Goal: Information Seeking & Learning: Learn about a topic

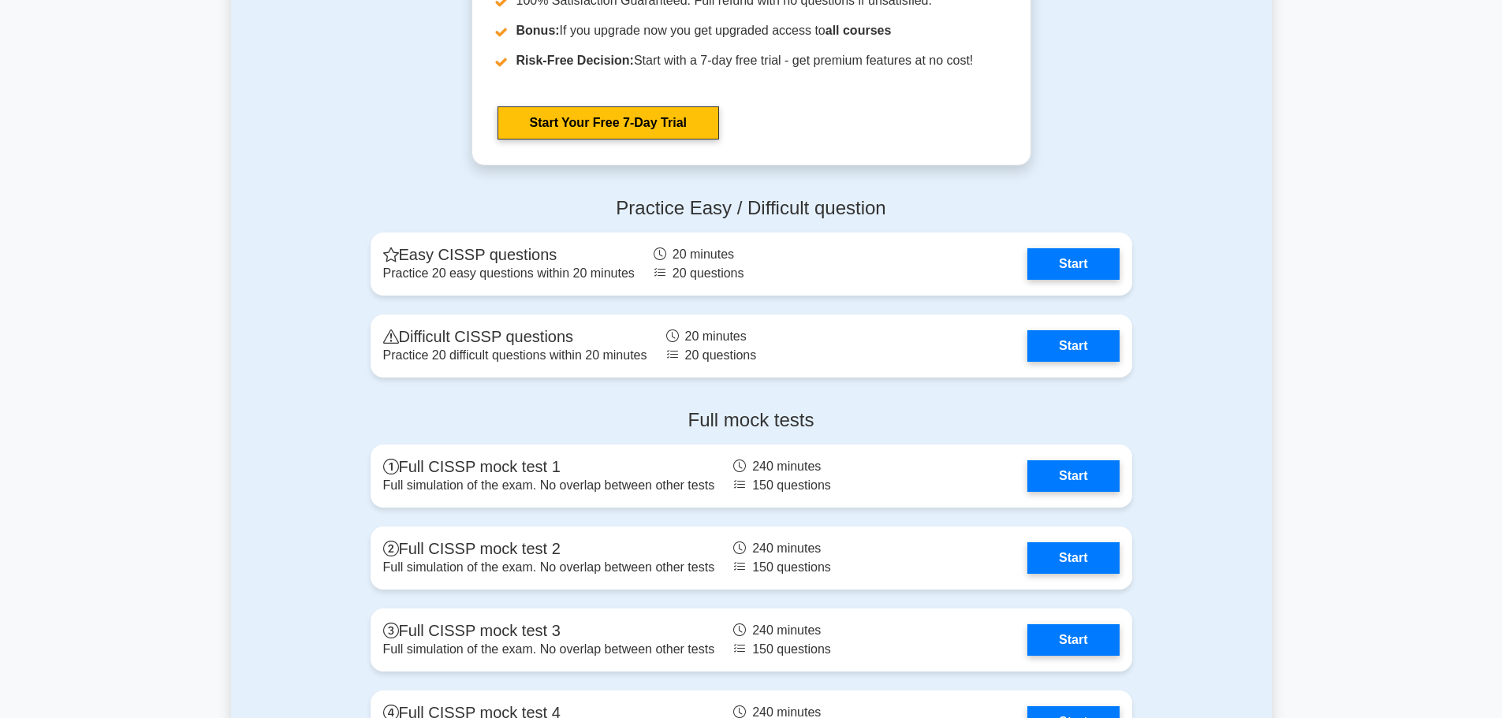
scroll to position [3311, 0]
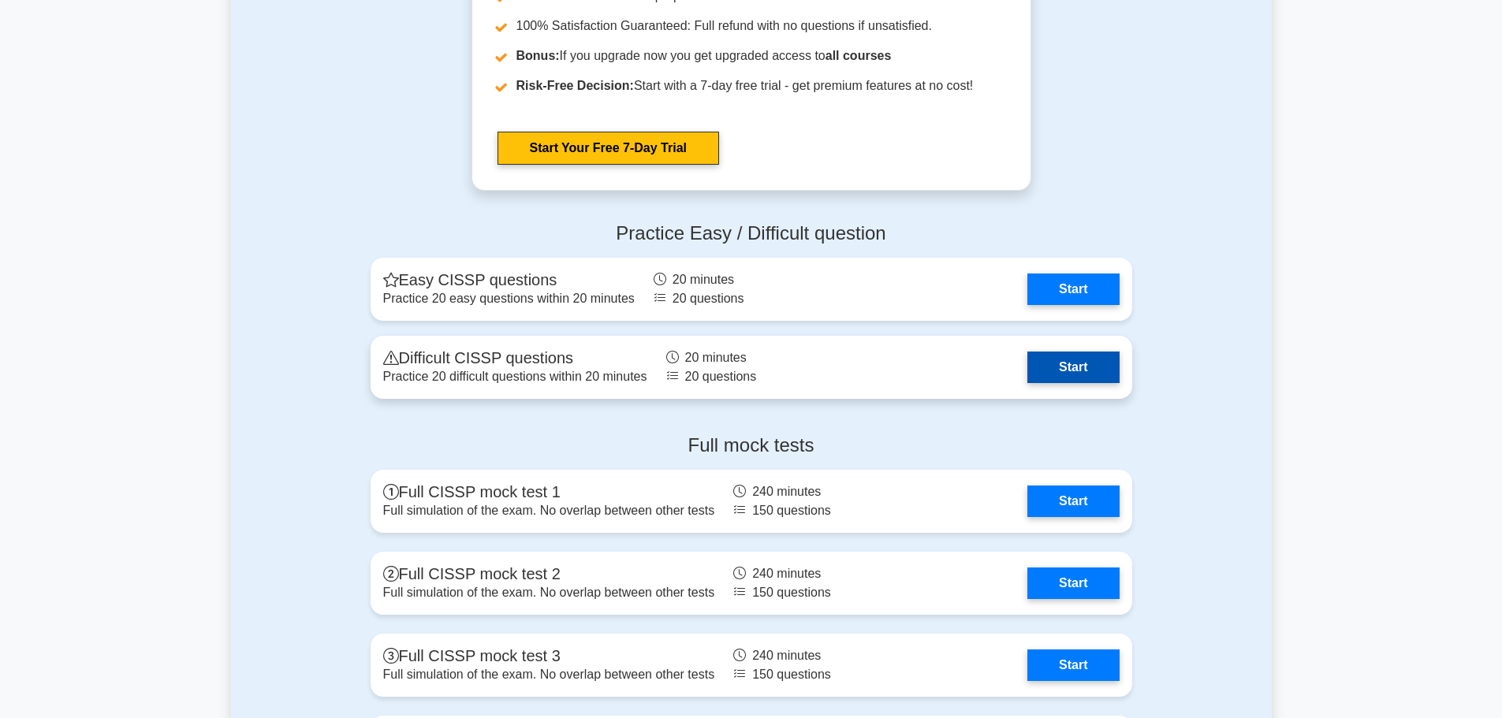
drag, startPoint x: 1094, startPoint y: 374, endPoint x: 1081, endPoint y: 369, distance: 14.2
click at [1094, 374] on link "Start" at bounding box center [1072, 368] width 91 height 32
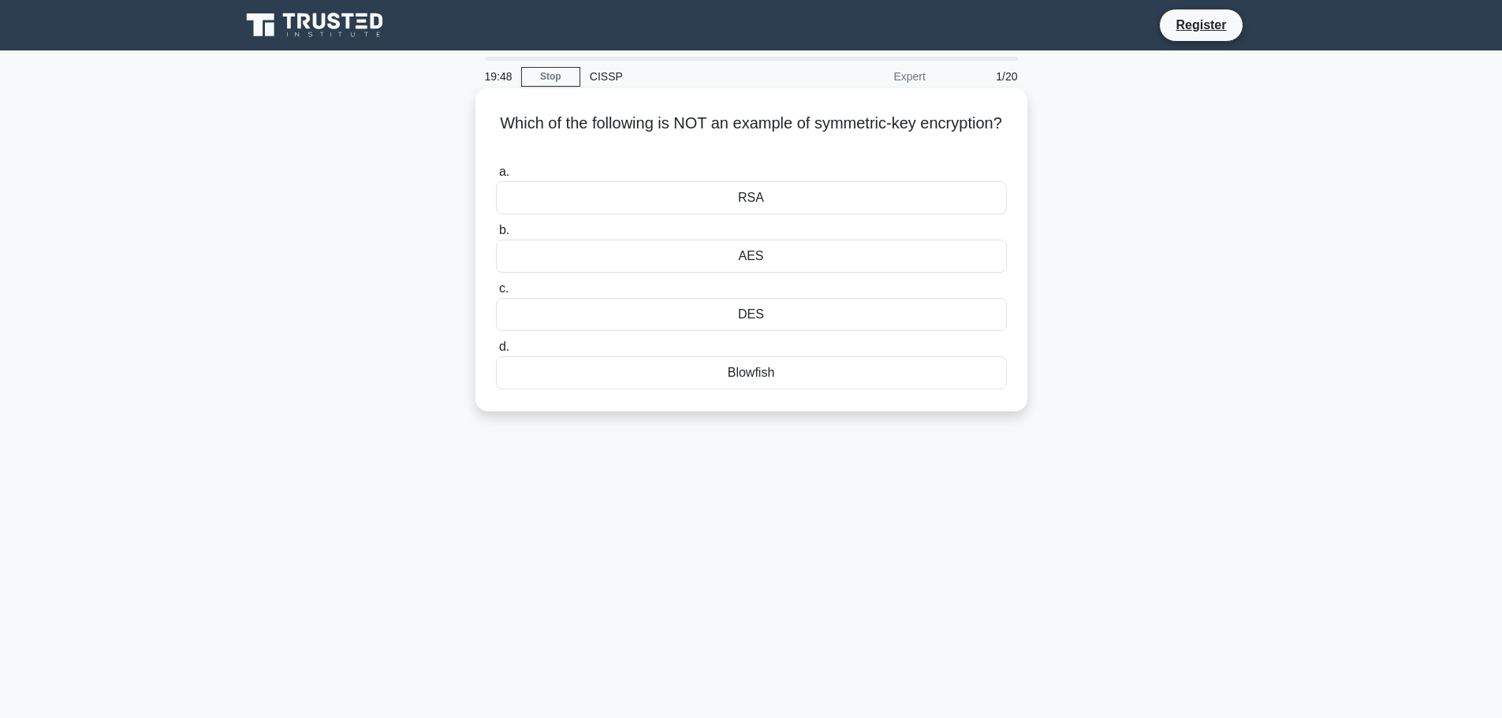
click at [760, 249] on div "AES" at bounding box center [751, 256] width 511 height 33
click at [496, 236] on input "b. AES" at bounding box center [496, 230] width 0 height 10
click at [736, 200] on div "Cross Site Scripting" at bounding box center [751, 197] width 511 height 33
click at [496, 177] on input "a. Cross Site Scripting" at bounding box center [496, 172] width 0 height 10
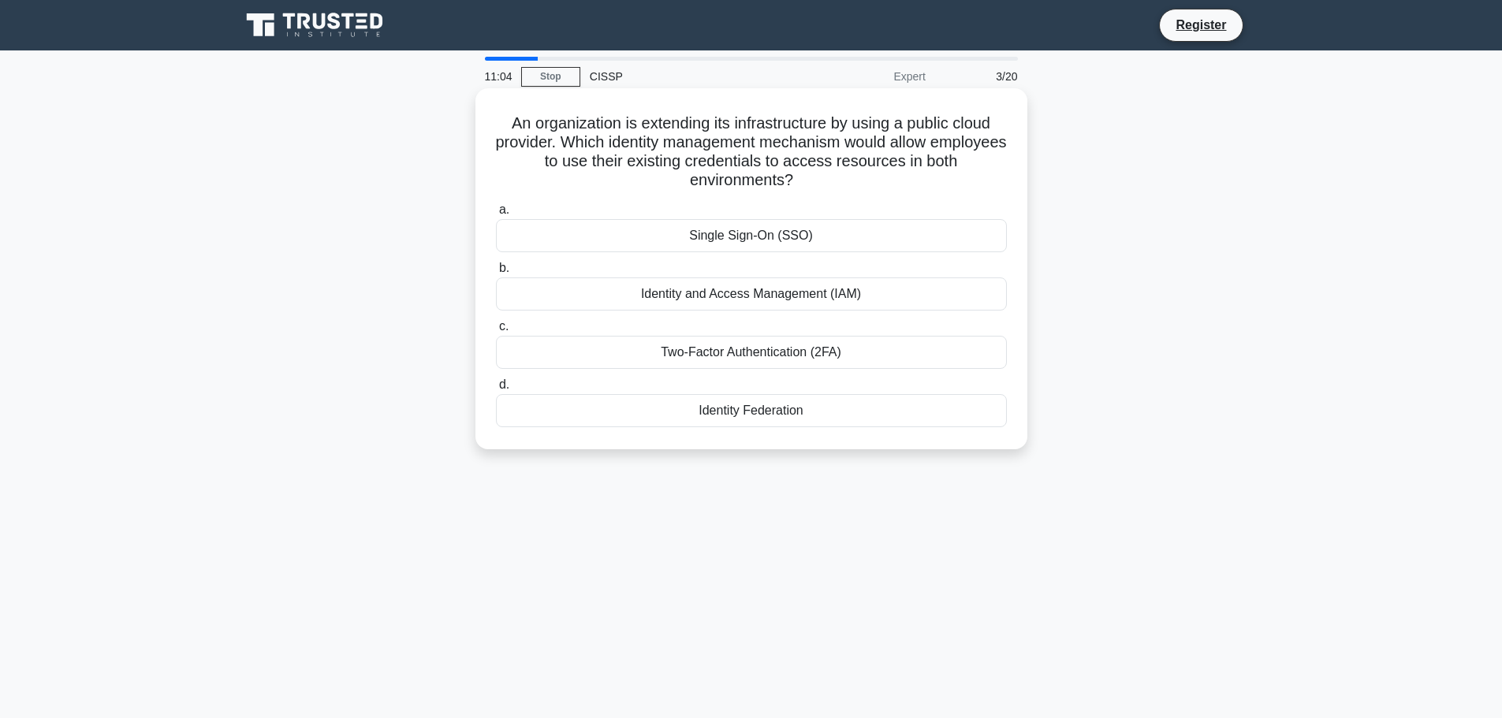
click at [635, 289] on div "Identity and Access Management (IAM)" at bounding box center [751, 294] width 511 height 33
click at [496, 274] on input "b. Identity and Access Management (IAM)" at bounding box center [496, 268] width 0 height 10
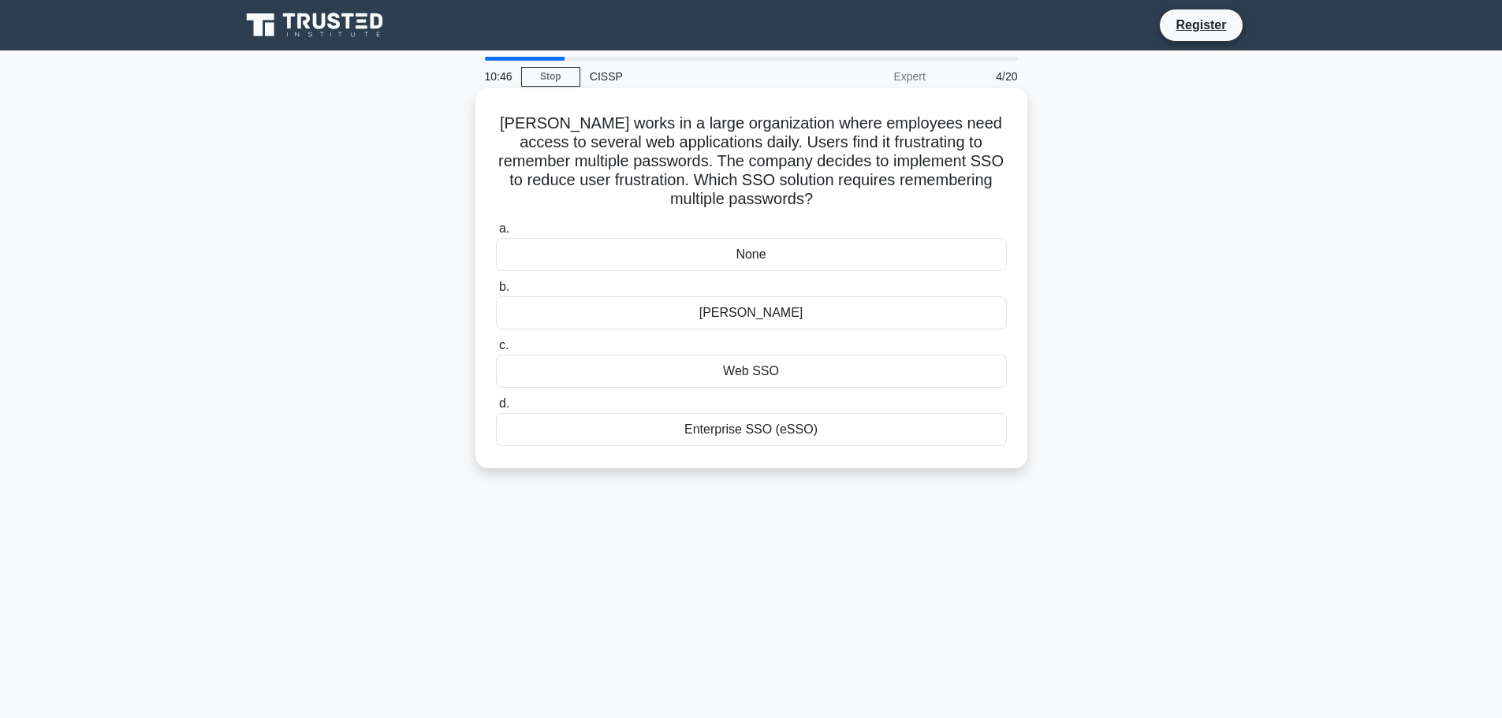
click at [709, 317] on div "SAML" at bounding box center [751, 312] width 511 height 33
click at [496, 293] on input "b. SAML" at bounding box center [496, 287] width 0 height 10
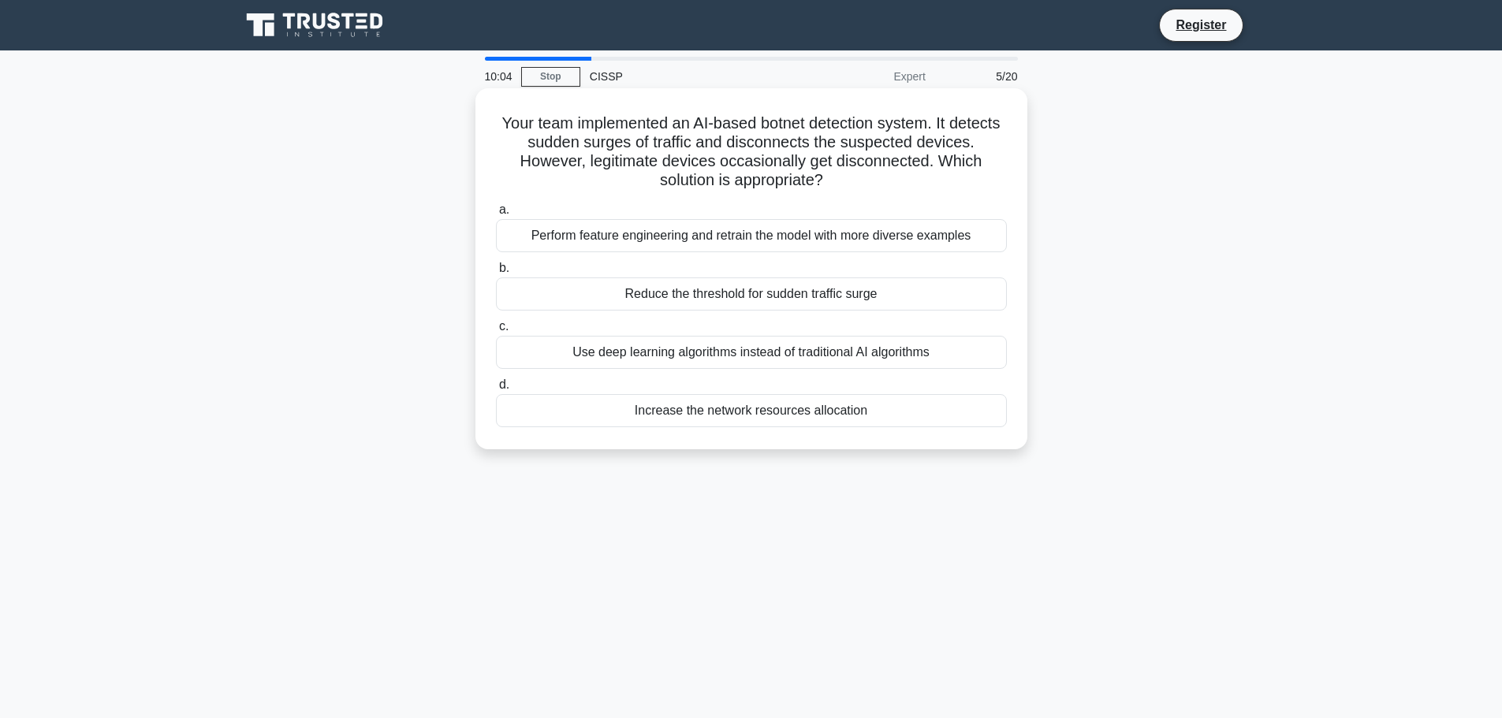
click at [710, 240] on div "Perform feature engineering and retrain the model with more diverse examples" at bounding box center [751, 235] width 511 height 33
click at [496, 215] on input "a. Perform feature engineering and retrain the model with more diverse examples" at bounding box center [496, 210] width 0 height 10
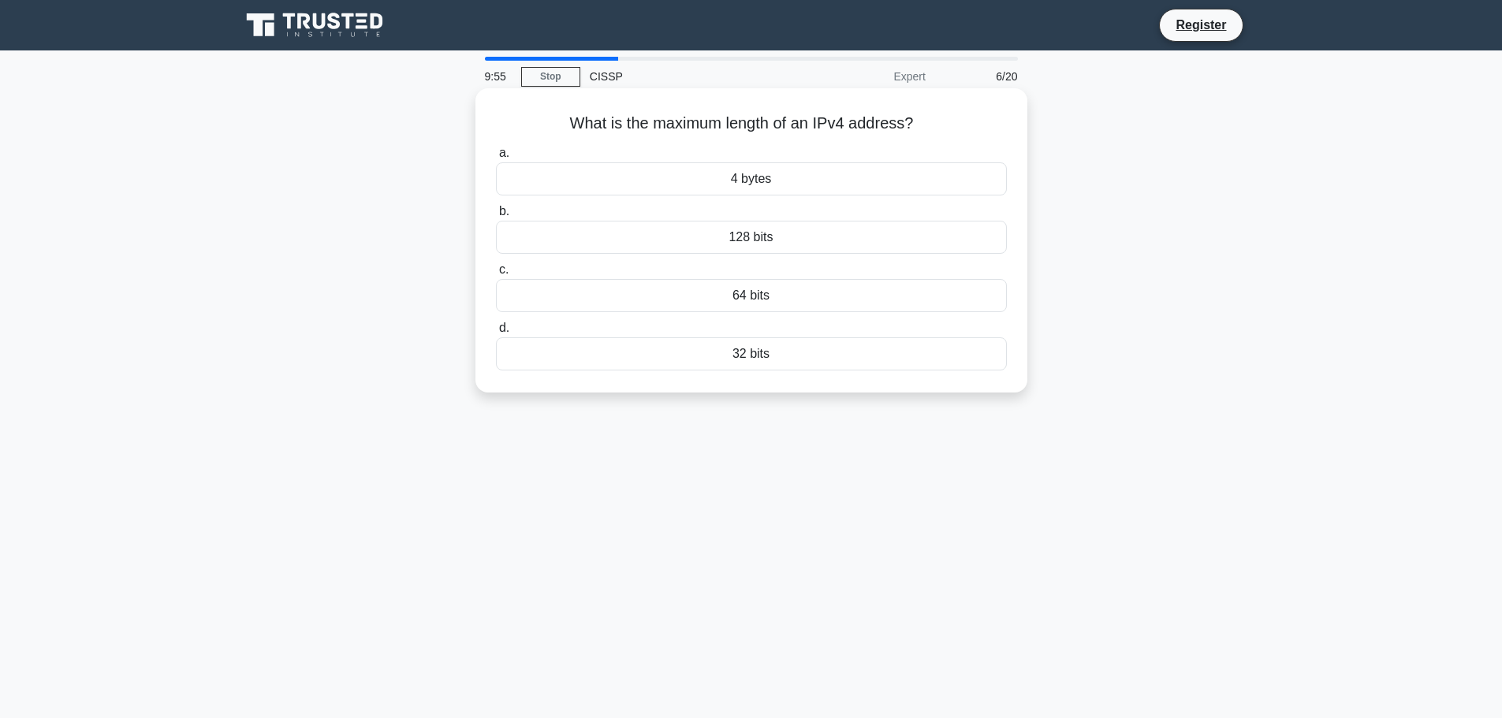
click at [706, 296] on div "64 bits" at bounding box center [751, 295] width 511 height 33
click at [496, 275] on input "c. 64 bits" at bounding box center [496, 270] width 0 height 10
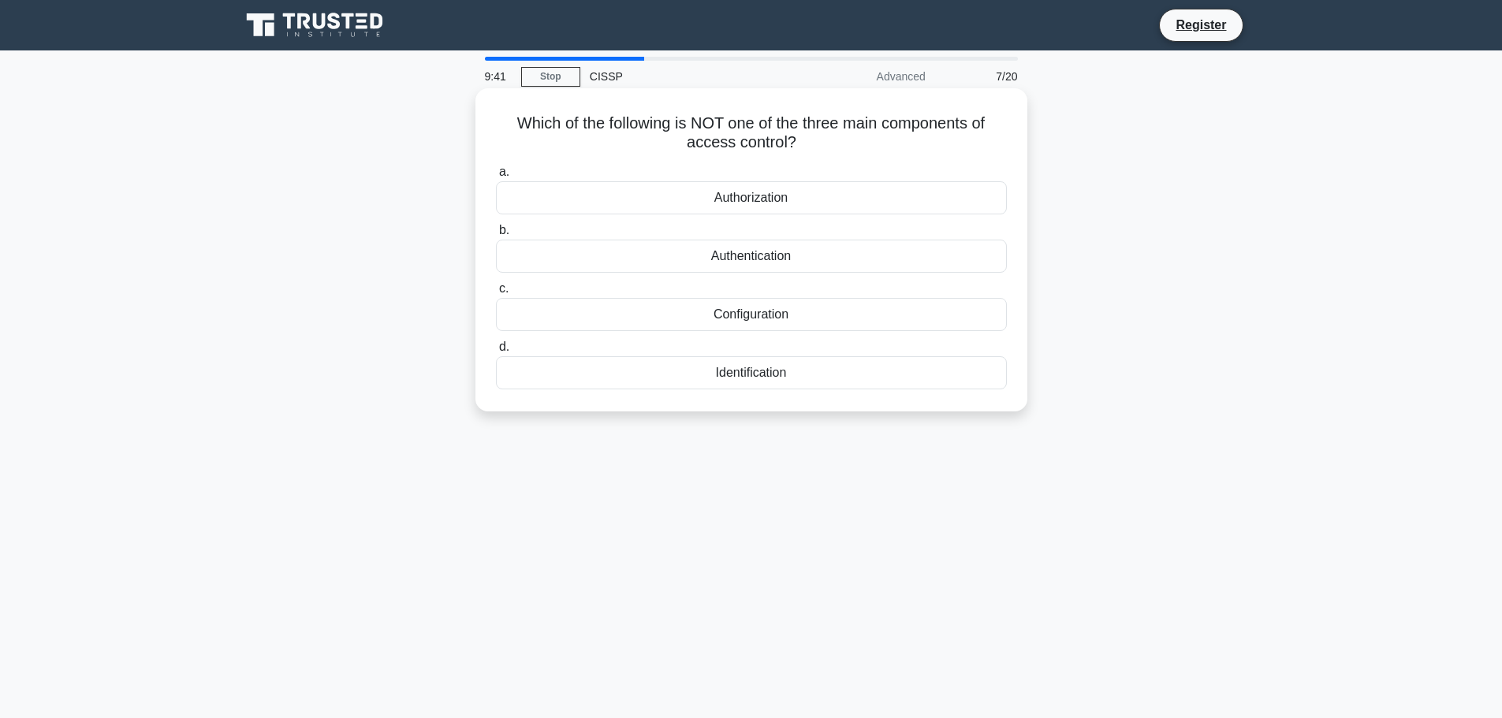
click at [621, 307] on div "Configuration" at bounding box center [751, 314] width 511 height 33
click at [496, 294] on input "c. Configuration" at bounding box center [496, 289] width 0 height 10
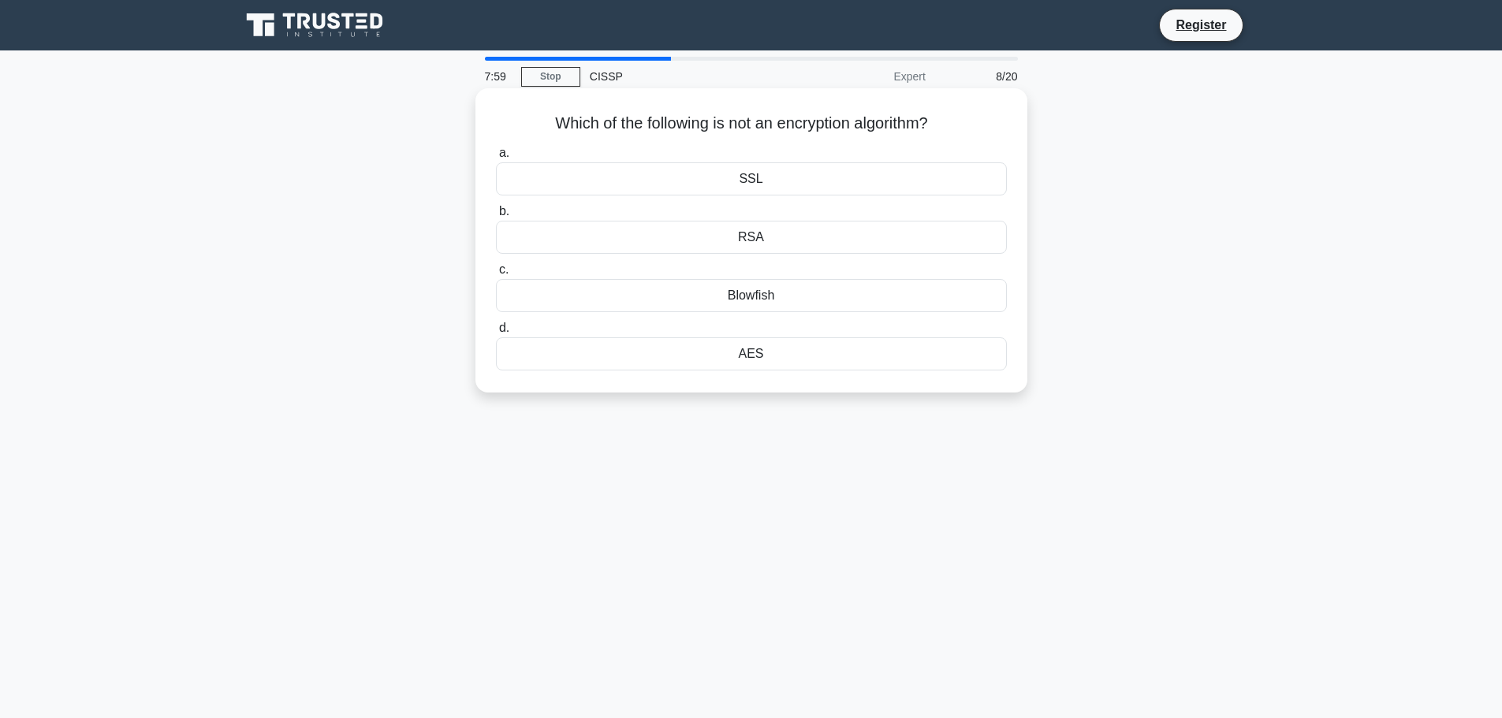
click at [665, 177] on div "SSL" at bounding box center [751, 178] width 511 height 33
click at [496, 158] on input "a. SSL" at bounding box center [496, 153] width 0 height 10
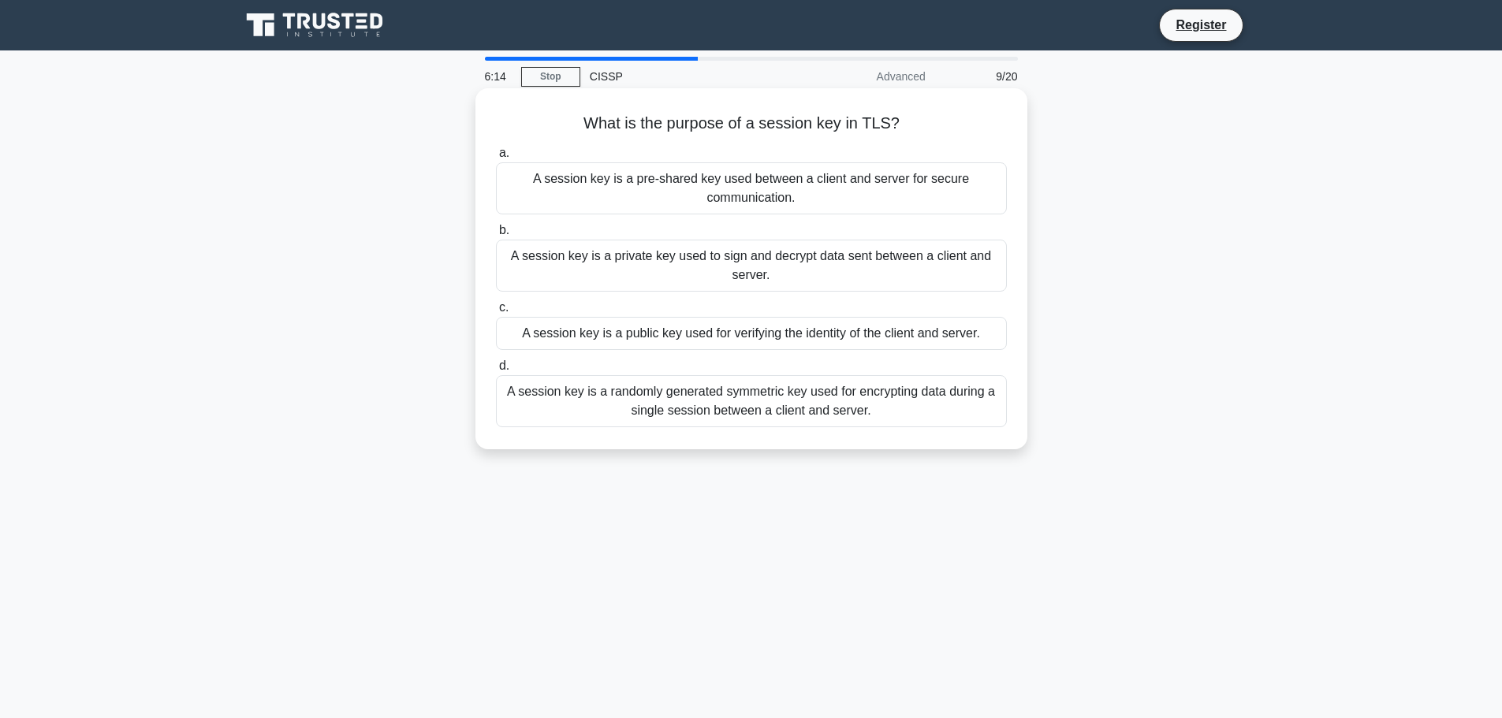
click at [691, 395] on div "A session key is a randomly generated symmetric key used for encrypting data du…" at bounding box center [751, 401] width 511 height 52
click at [496, 371] on input "d. A session key is a randomly generated symmetric key used for encrypting data…" at bounding box center [496, 366] width 0 height 10
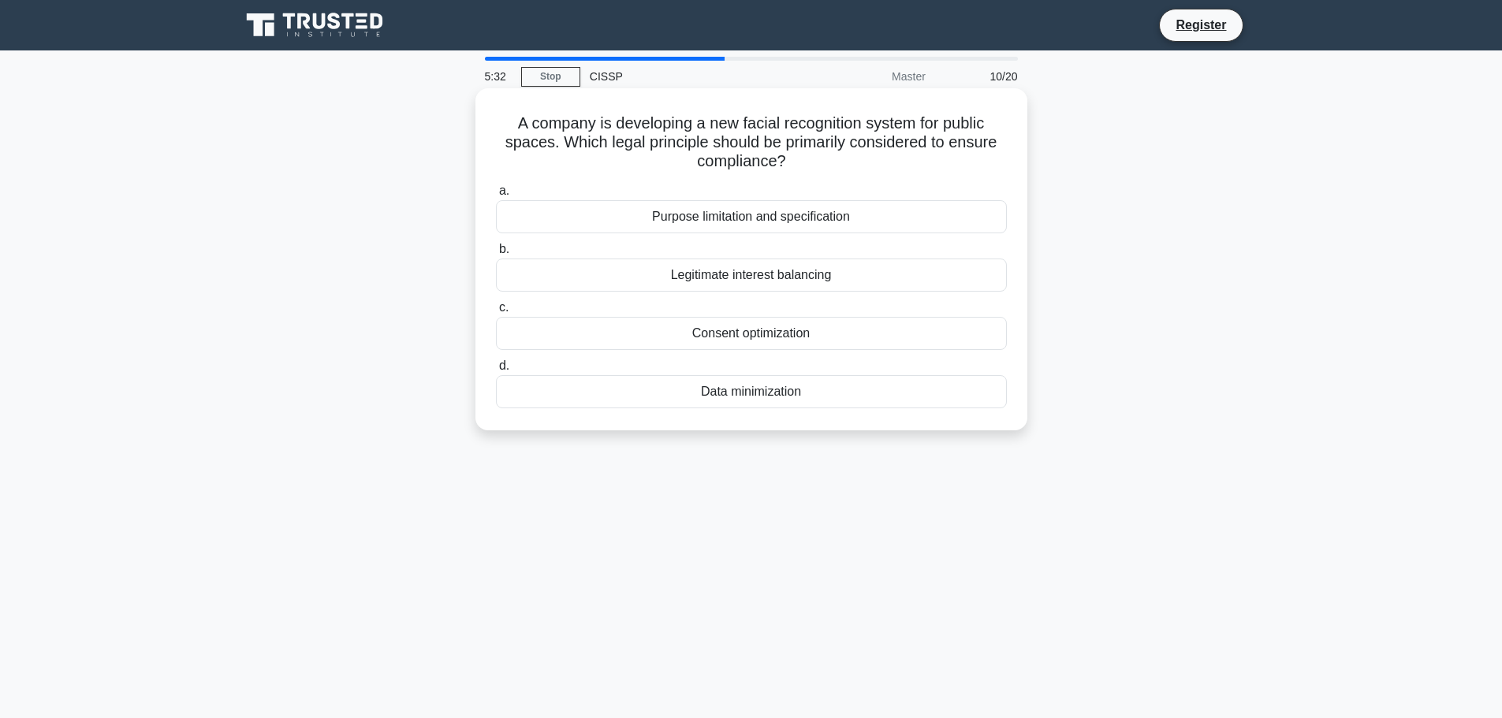
click at [712, 338] on div "Consent optimization" at bounding box center [751, 333] width 511 height 33
click at [496, 313] on input "c. Consent optimization" at bounding box center [496, 308] width 0 height 10
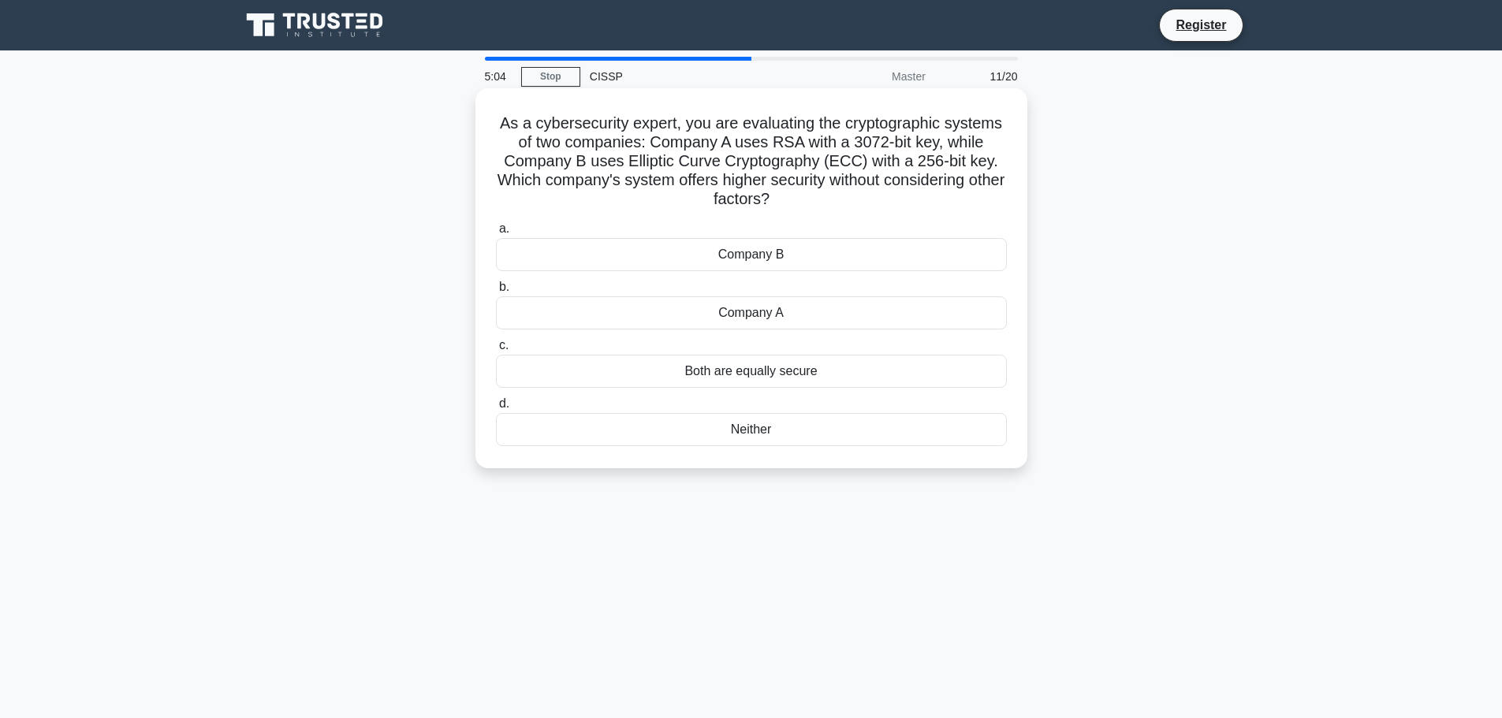
click at [655, 315] on div "Company A" at bounding box center [751, 312] width 511 height 33
click at [496, 293] on input "b. Company A" at bounding box center [496, 287] width 0 height 10
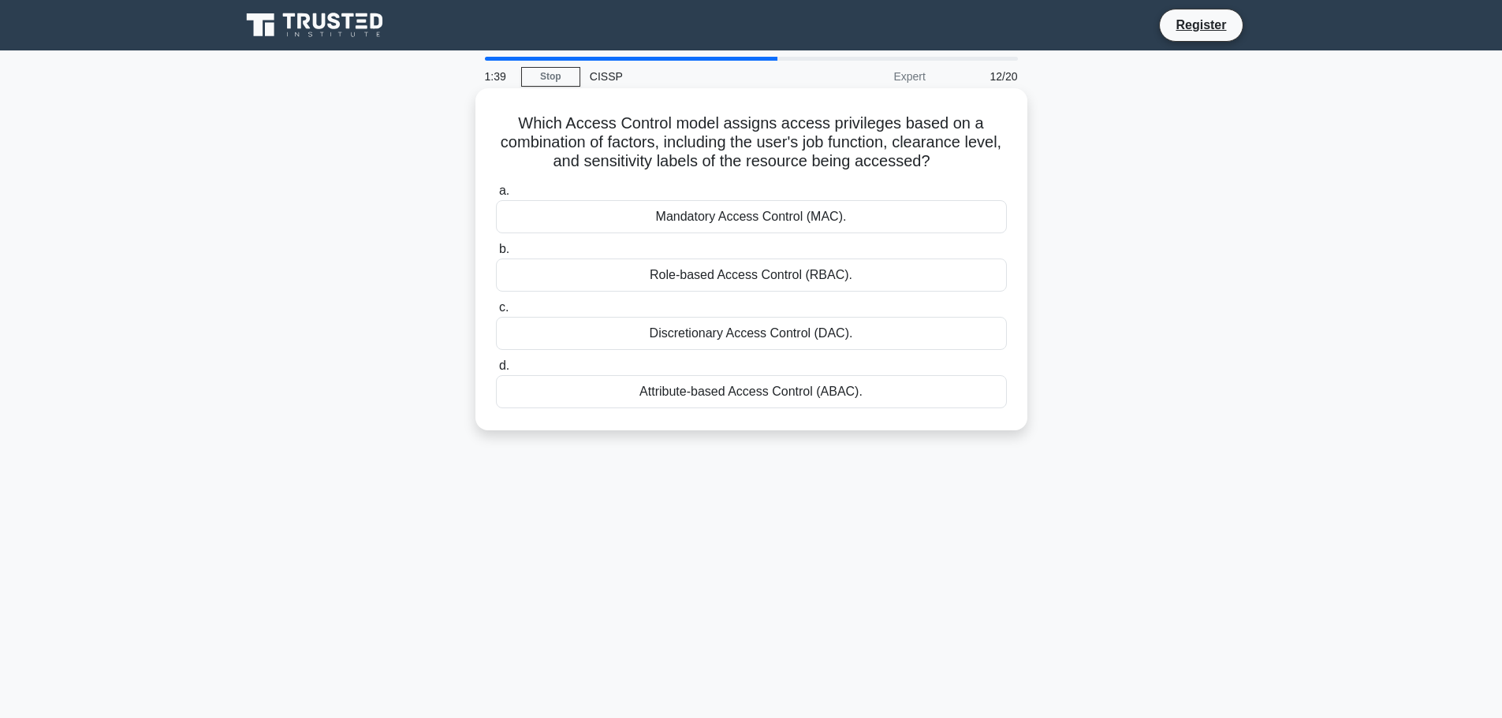
click at [695, 285] on div "Role-based Access Control (RBAC)." at bounding box center [751, 275] width 511 height 33
click at [496, 255] on input "b. Role-based Access Control (RBAC)." at bounding box center [496, 249] width 0 height 10
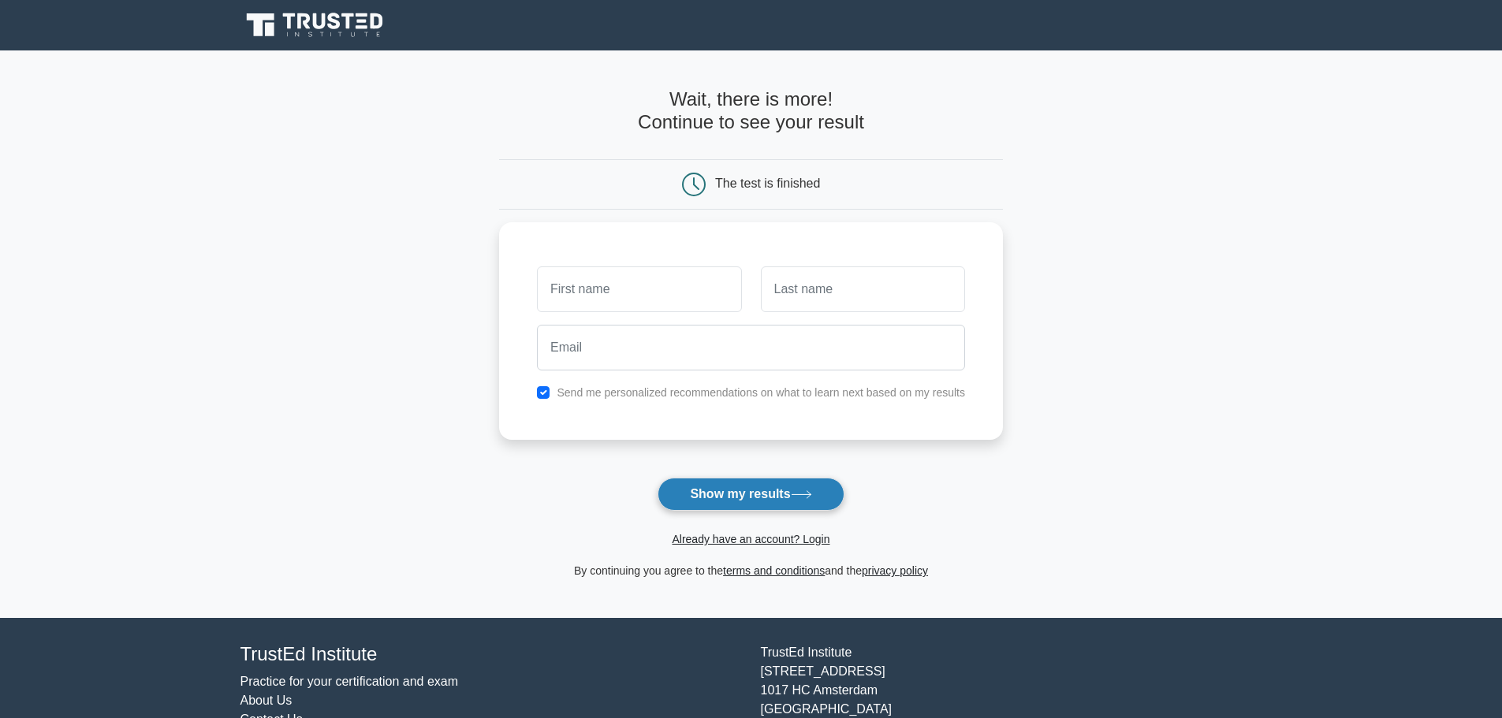
click at [805, 490] on button "Show my results" at bounding box center [751, 494] width 186 height 33
click at [622, 281] on input "text" at bounding box center [639, 286] width 204 height 46
type input "[PERSON_NAME]"
click at [751, 498] on button "Show my results" at bounding box center [751, 494] width 186 height 33
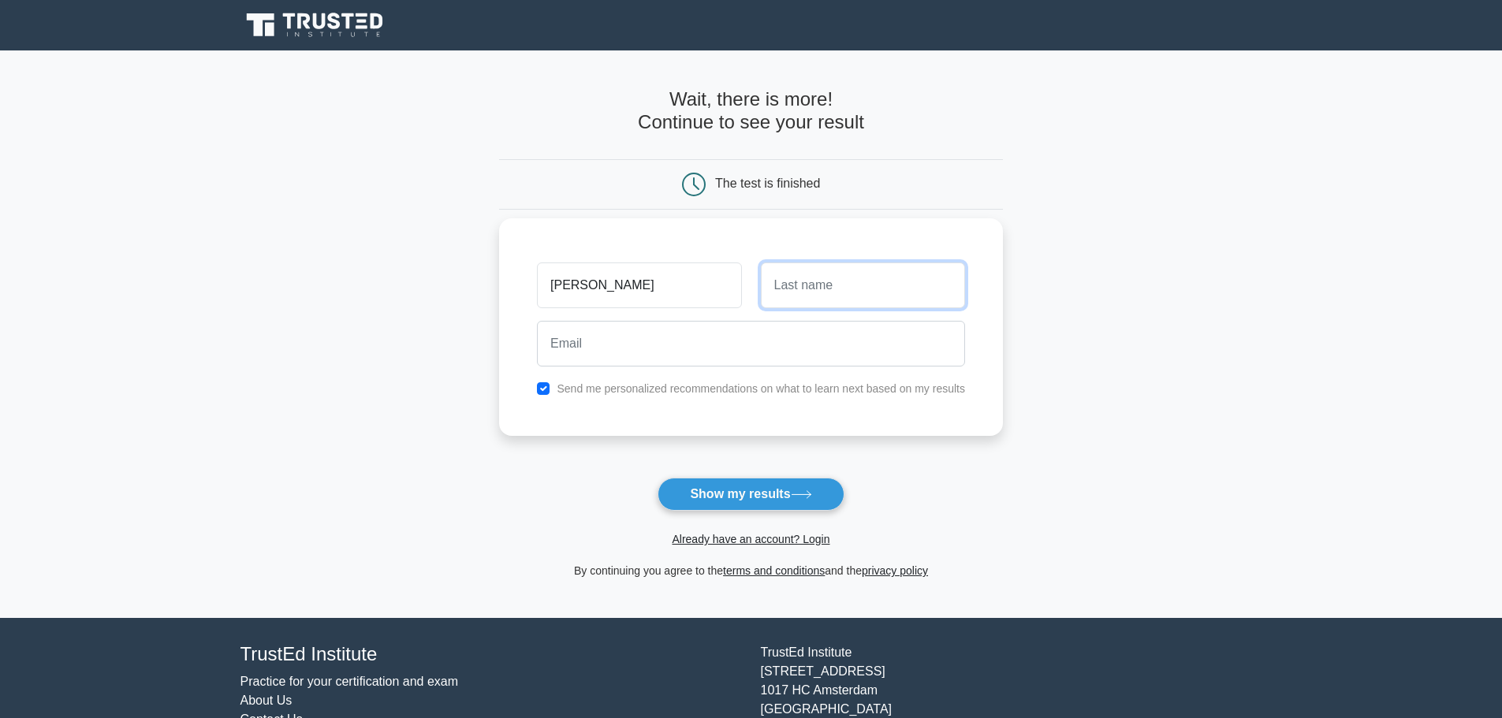
click at [844, 293] on input "text" at bounding box center [863, 286] width 204 height 46
type input "Mohan"
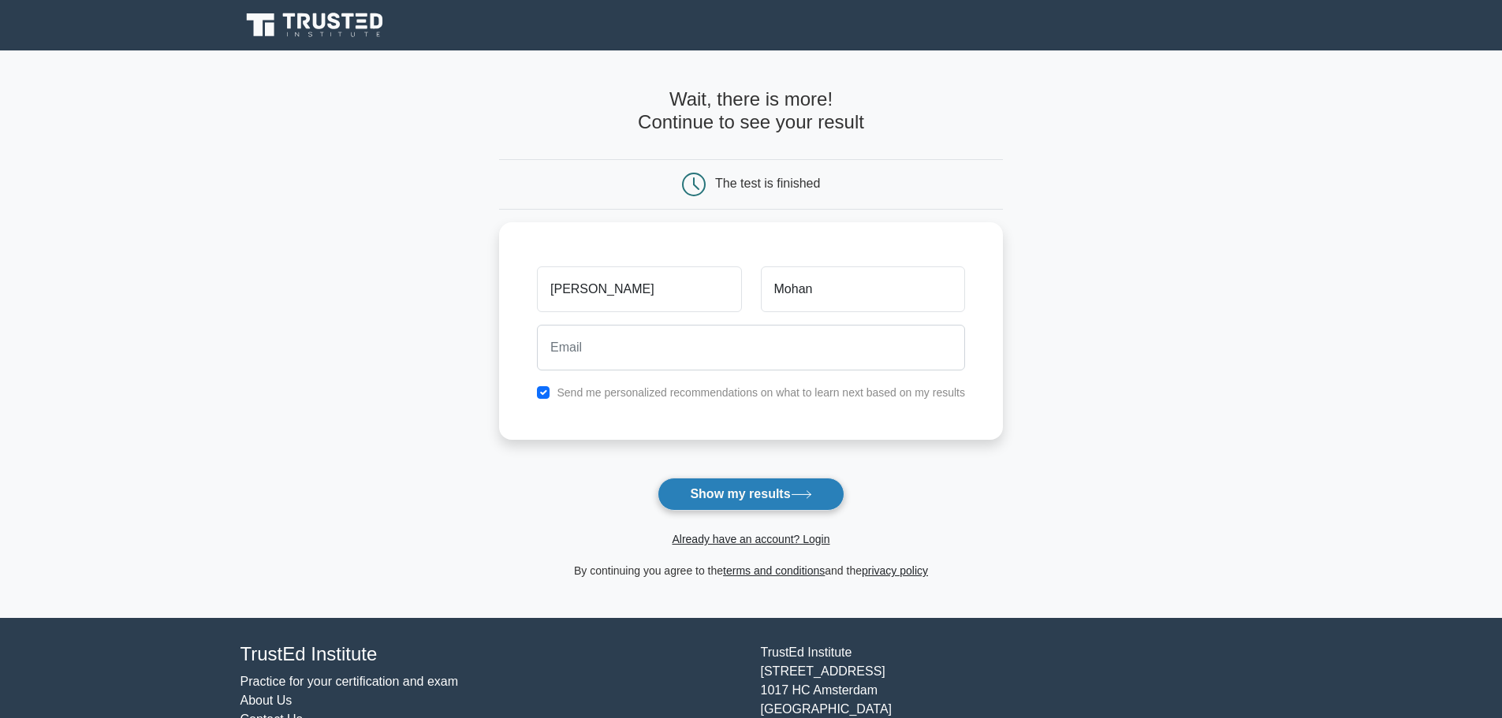
click at [789, 487] on button "Show my results" at bounding box center [751, 494] width 186 height 33
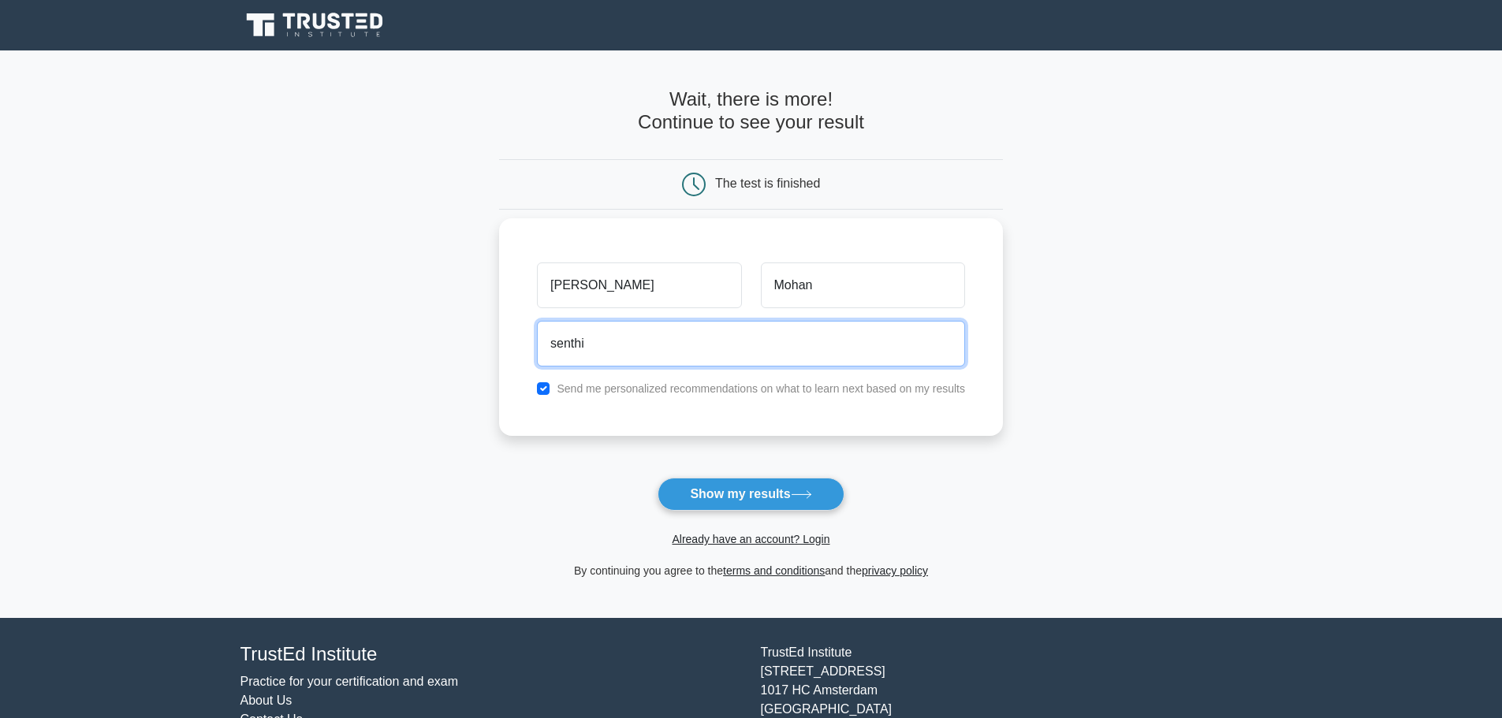
type input "senthilmhn81@yahoo.com"
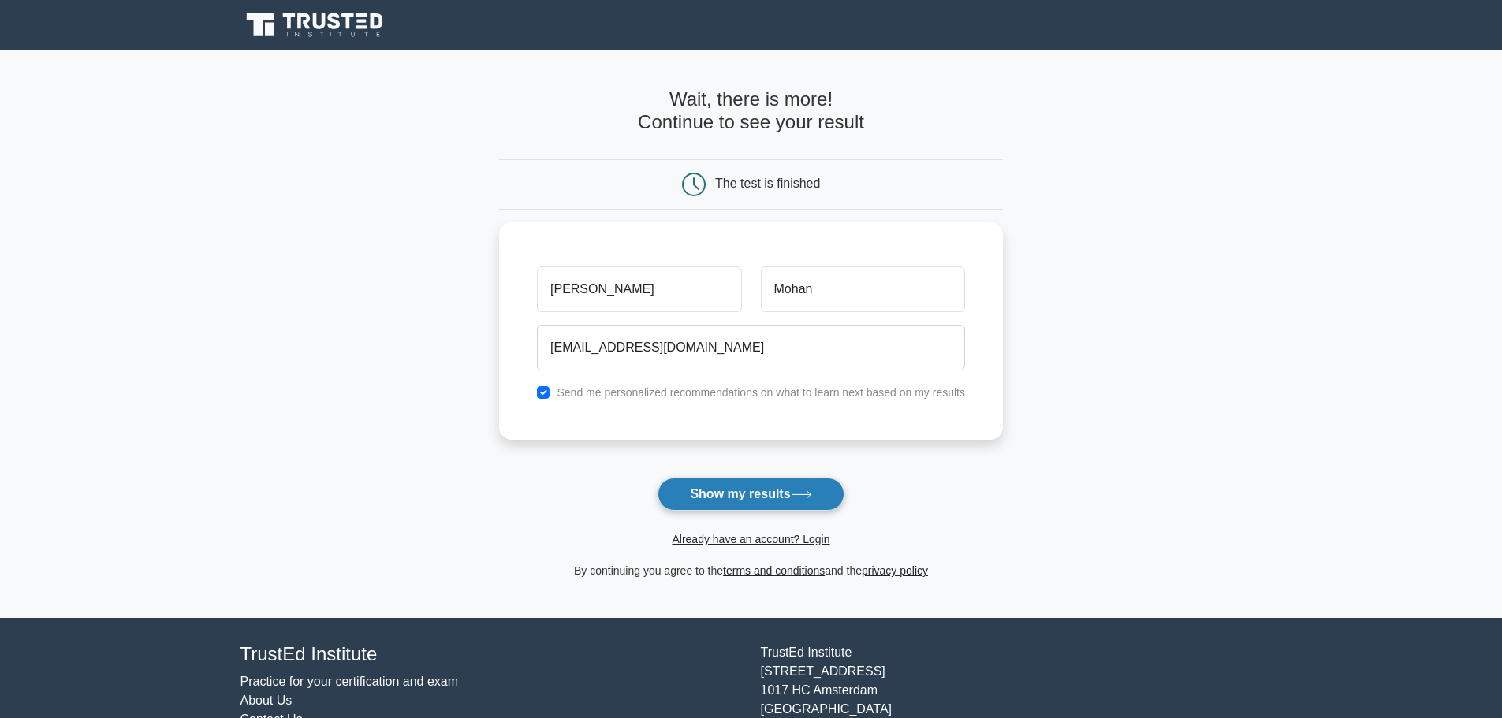
click at [739, 501] on button "Show my results" at bounding box center [751, 494] width 186 height 33
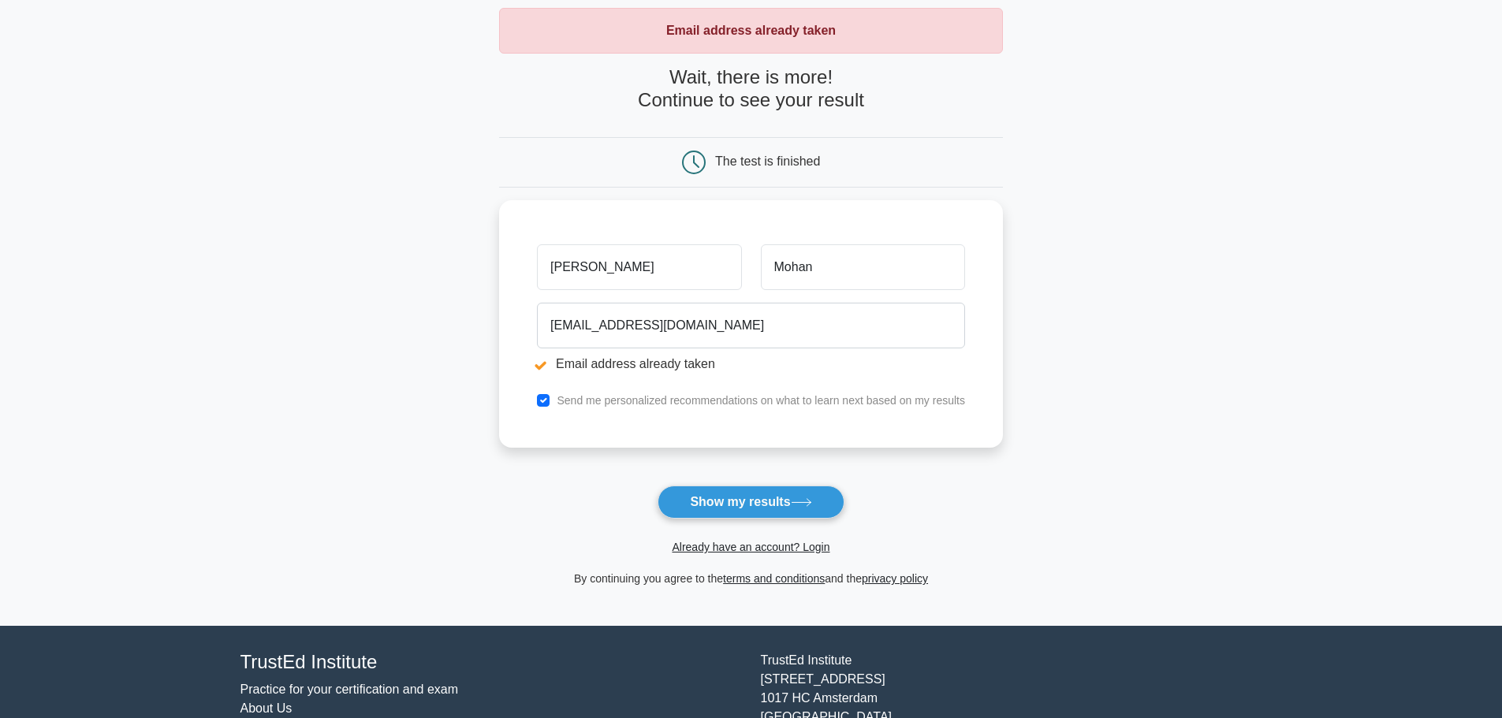
scroll to position [163, 0]
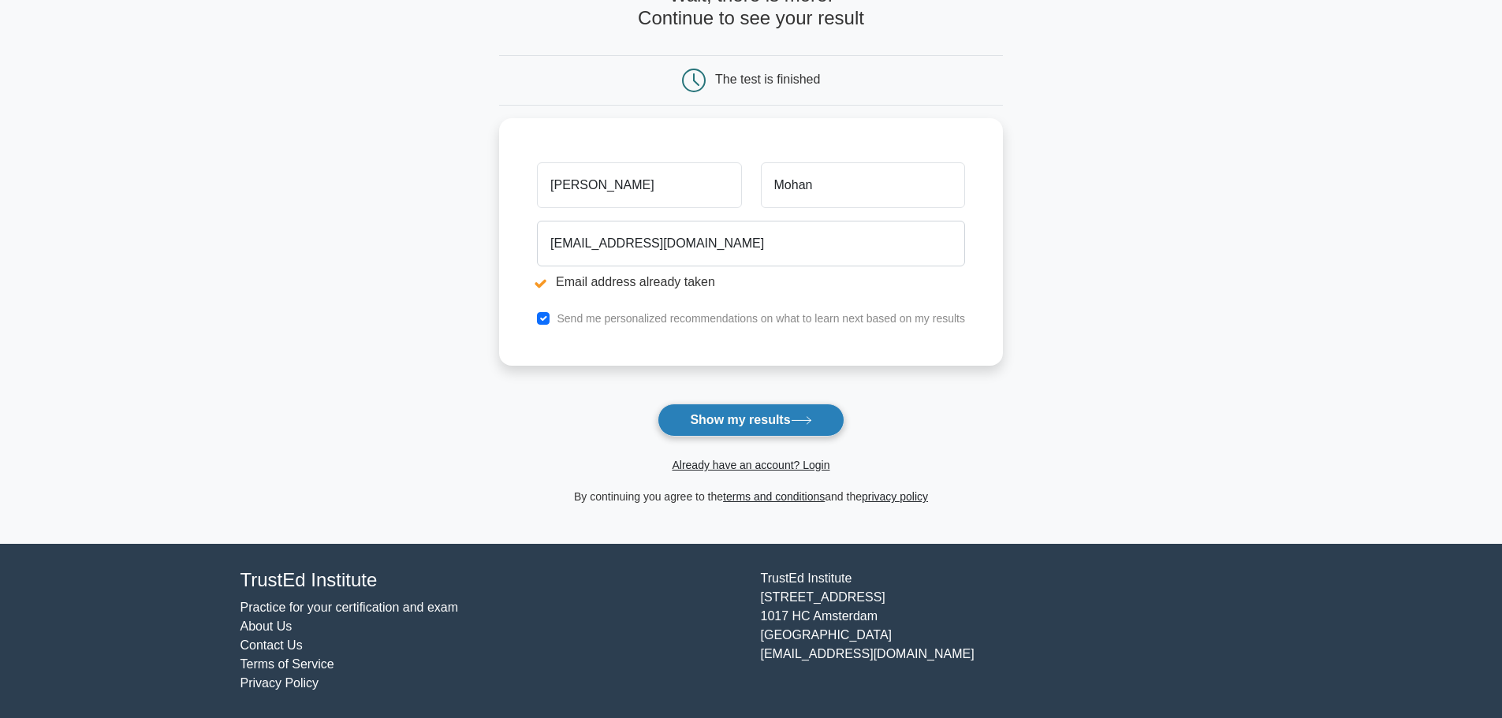
click at [825, 419] on button "Show my results" at bounding box center [751, 420] width 186 height 33
click at [769, 465] on link "Already have an account? Login" at bounding box center [751, 465] width 158 height 13
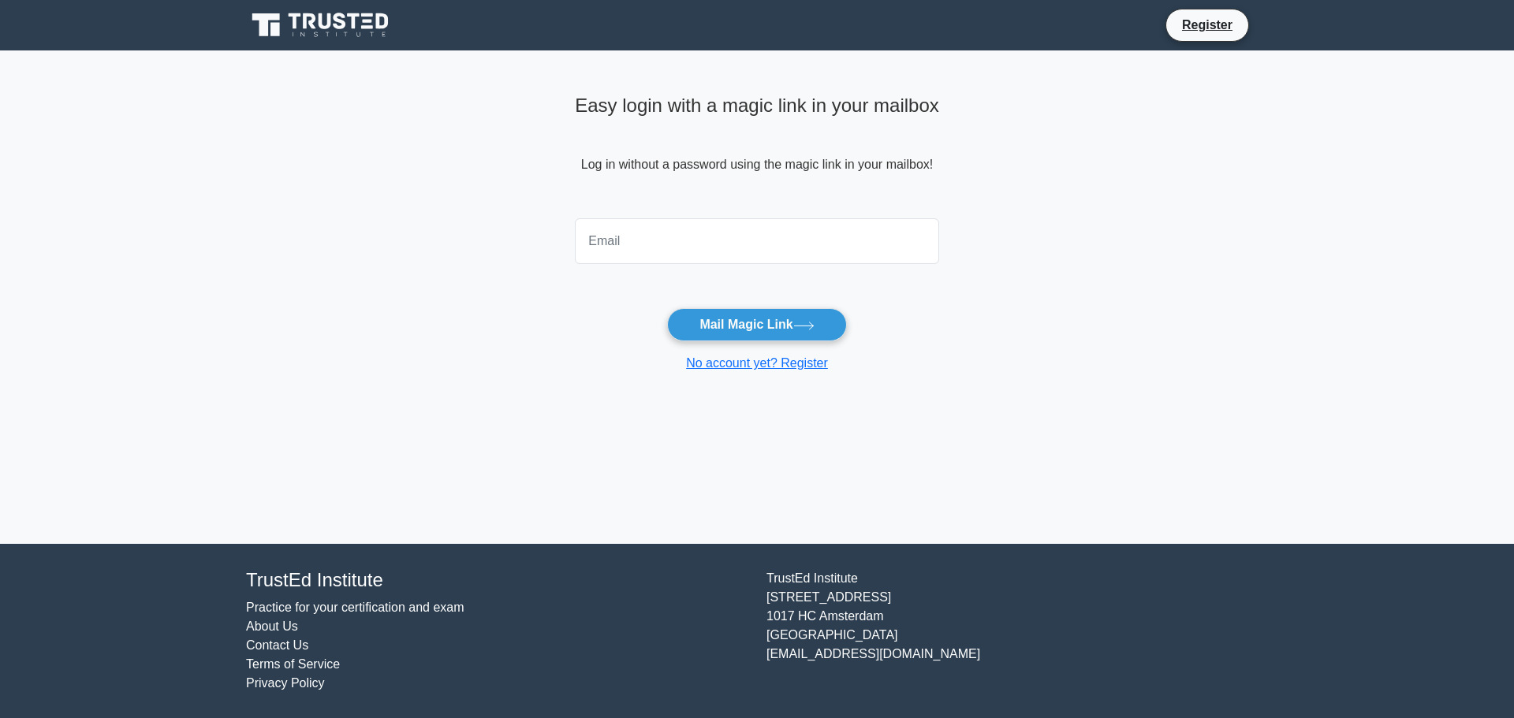
click at [671, 240] on input "email" at bounding box center [757, 241] width 364 height 46
type input "senthilmhn81@yahoo.com"
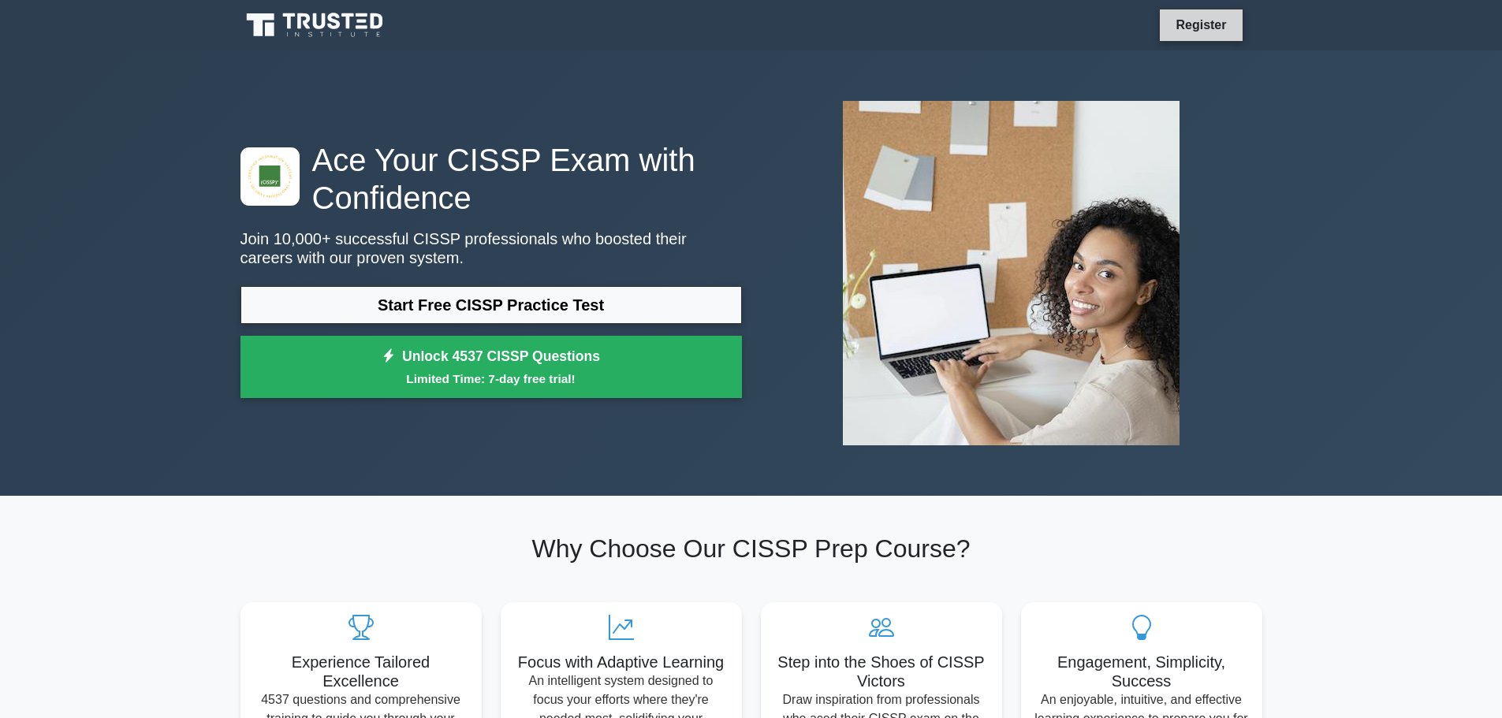
click at [1201, 25] on link "Register" at bounding box center [1200, 25] width 69 height 20
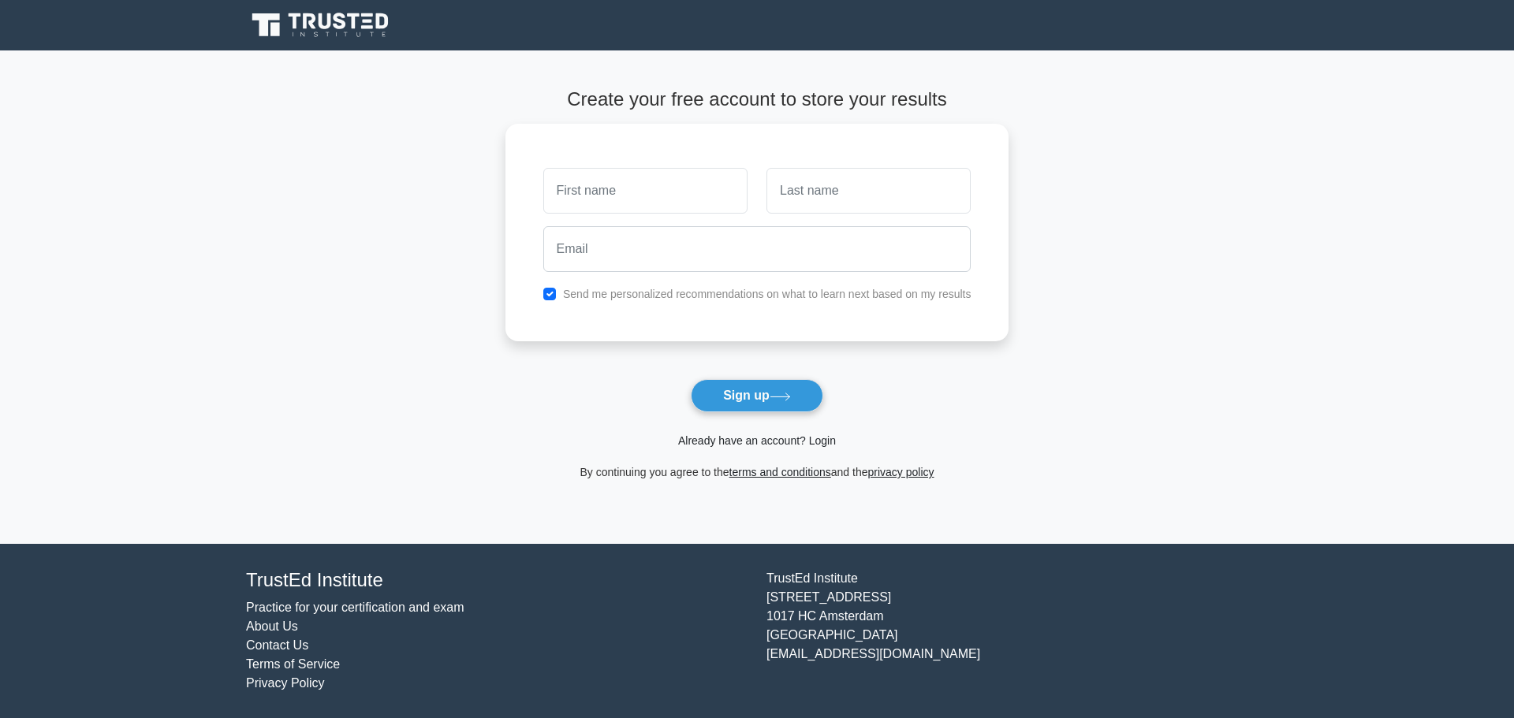
click at [762, 445] on link "Already have an account? Login" at bounding box center [757, 440] width 158 height 13
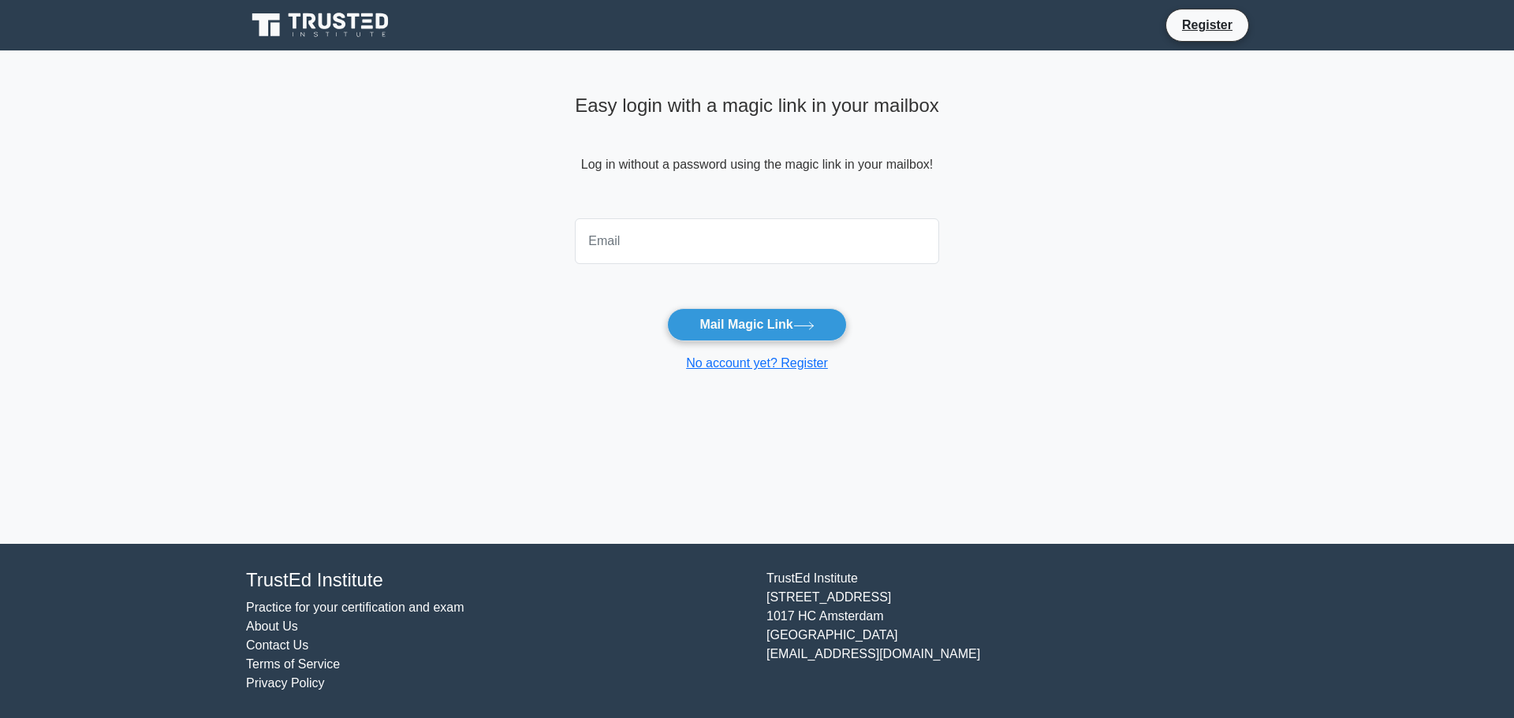
click at [706, 225] on input "email" at bounding box center [757, 241] width 364 height 46
type input "senthilmhn81@yahoo.com"
click at [737, 326] on button "Mail Magic Link" at bounding box center [756, 324] width 179 height 33
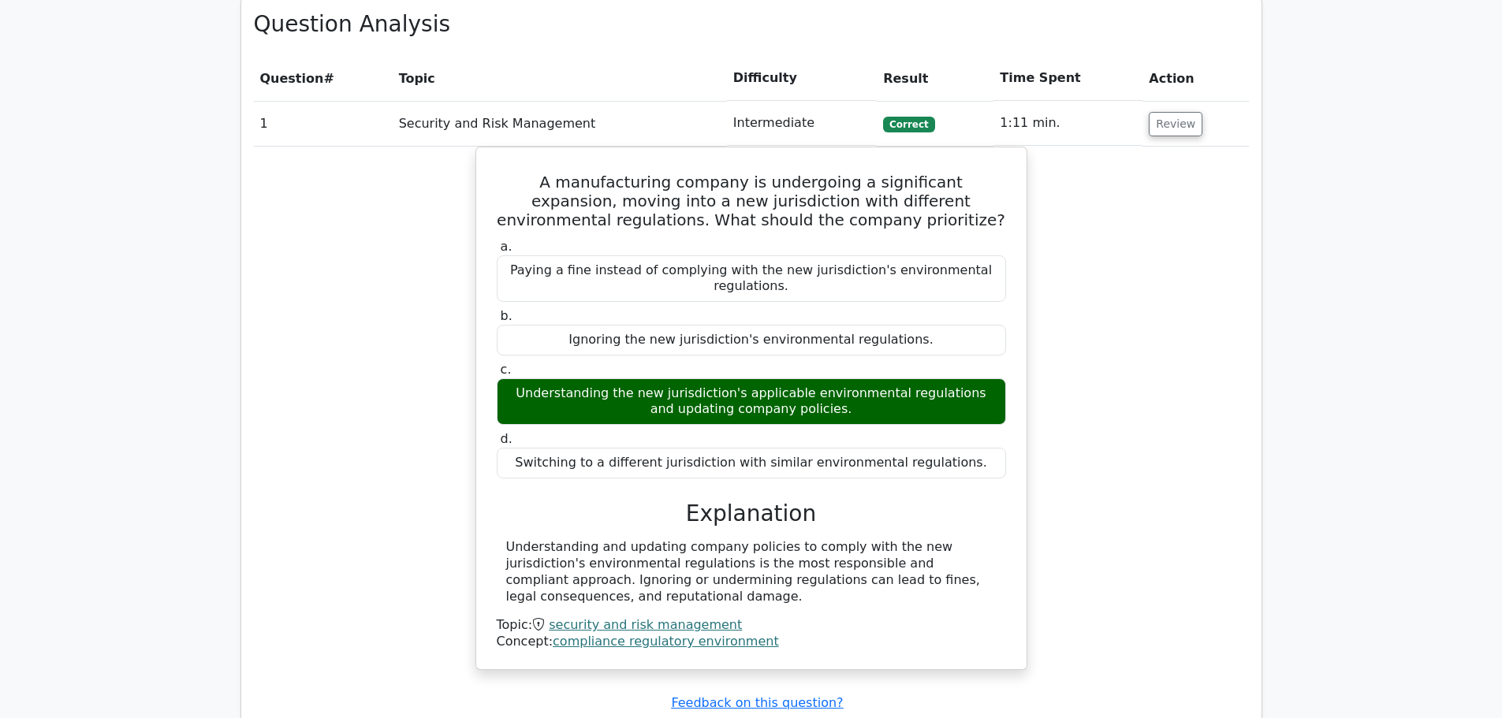
scroll to position [394, 0]
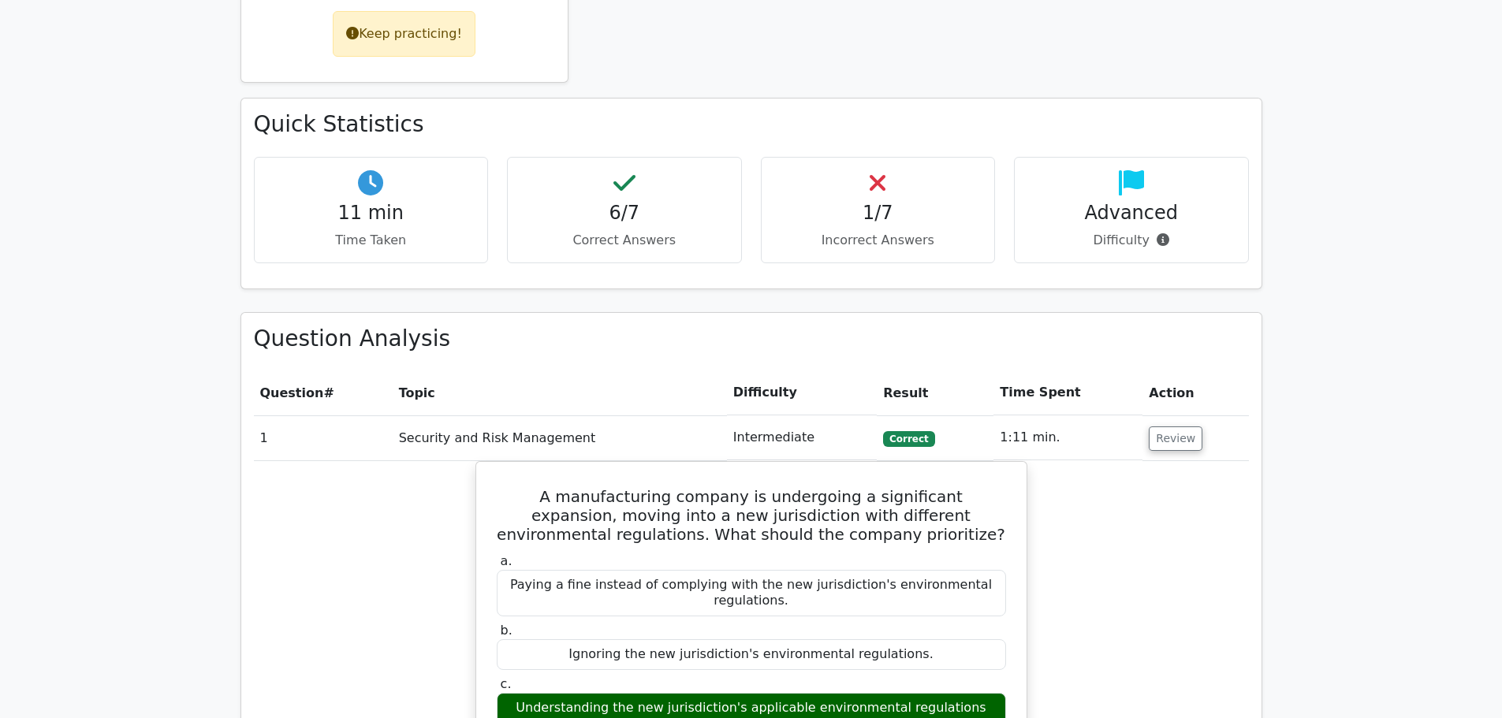
click at [858, 231] on p "Incorrect Answers" at bounding box center [878, 240] width 208 height 19
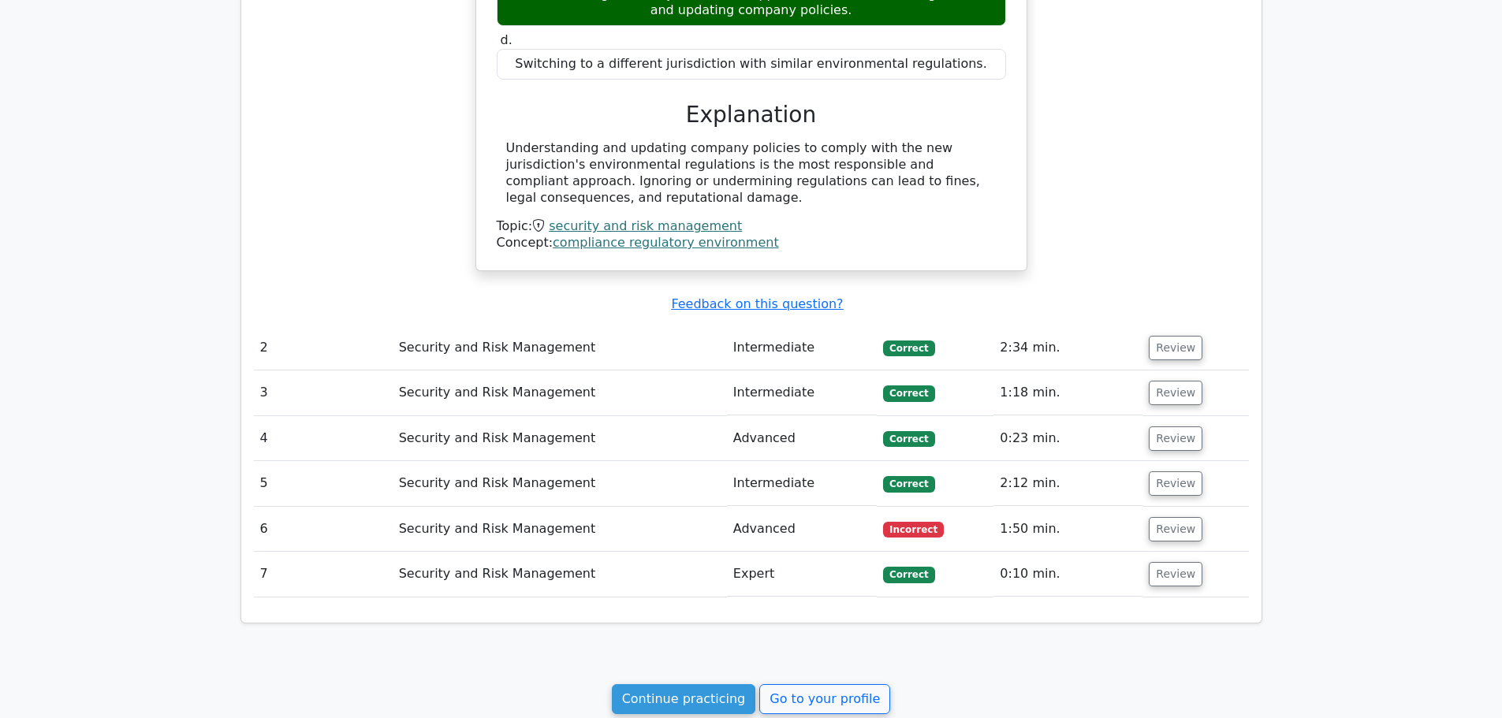
scroll to position [1320, 0]
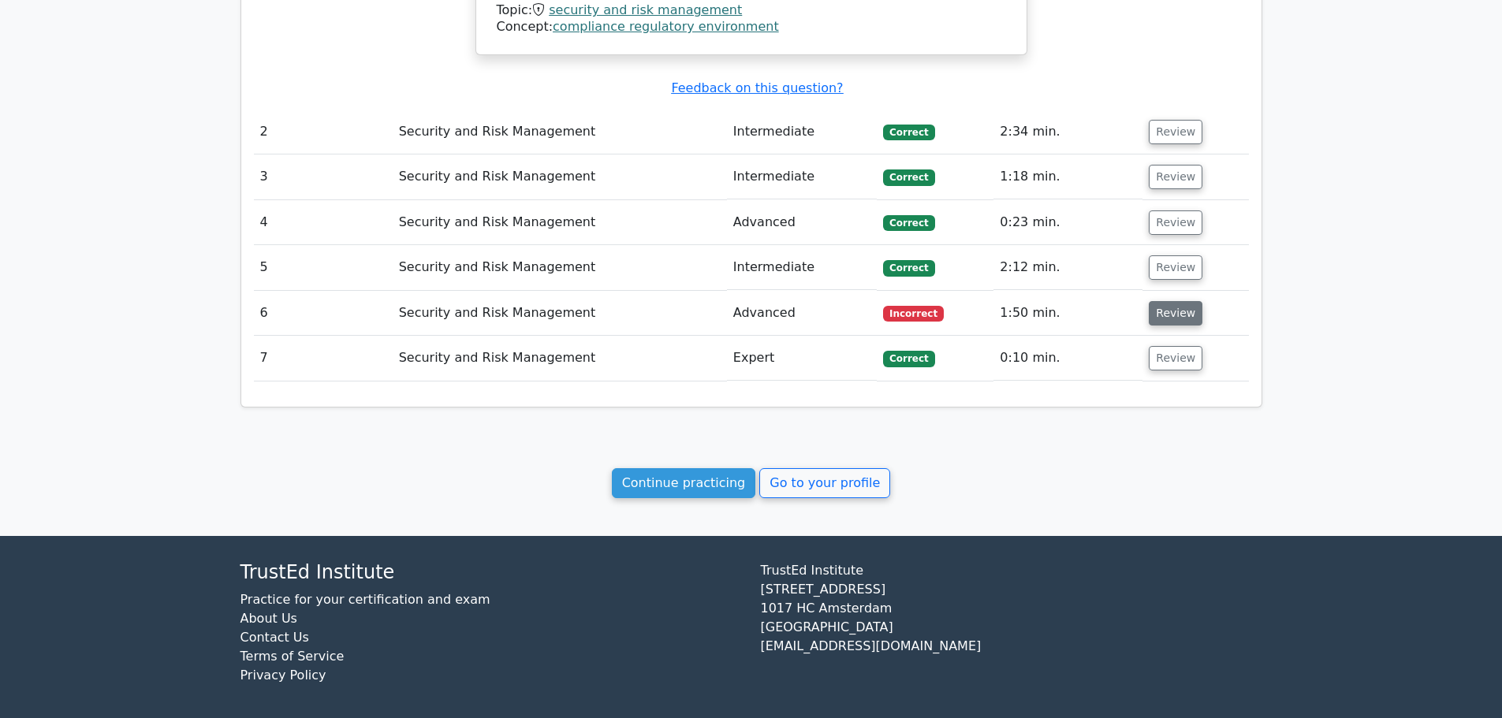
click at [1176, 301] on button "Review" at bounding box center [1176, 313] width 54 height 24
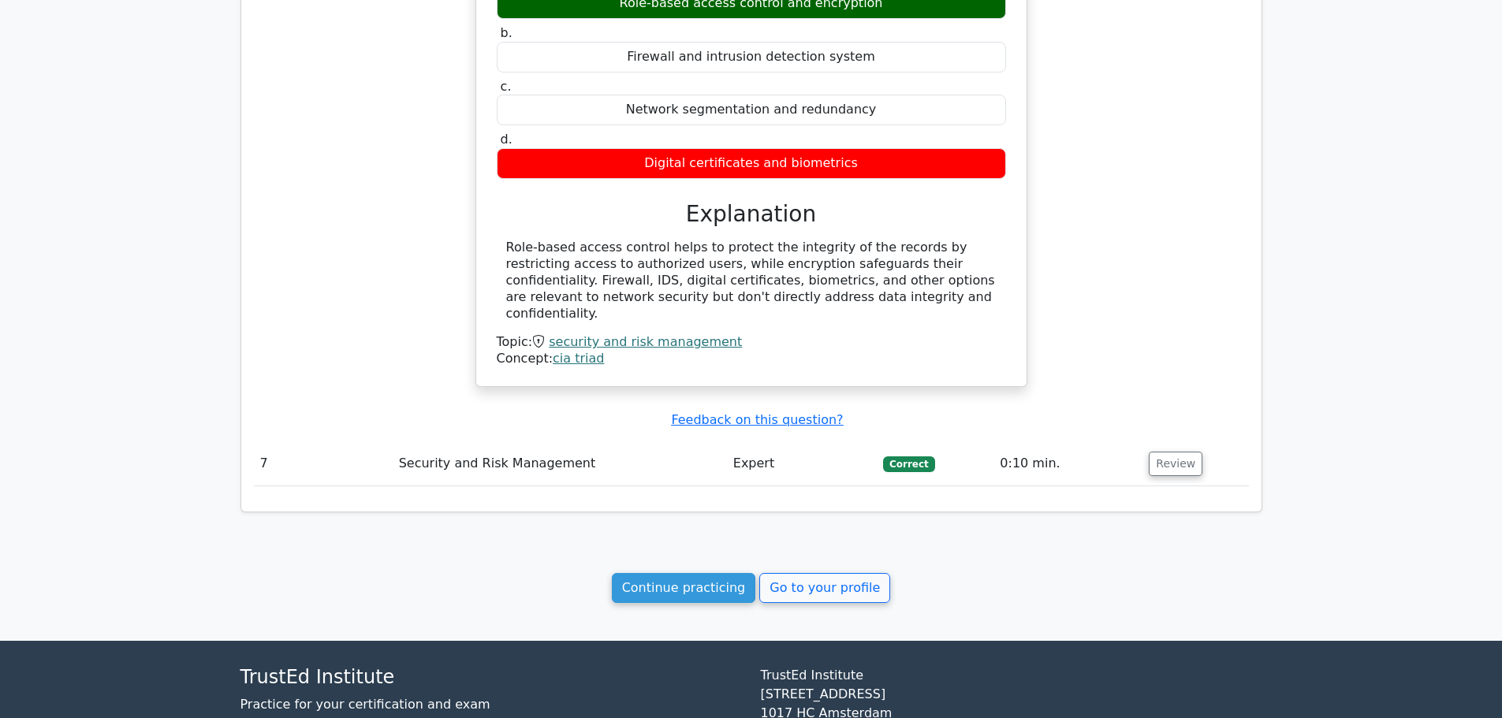
scroll to position [1865, 0]
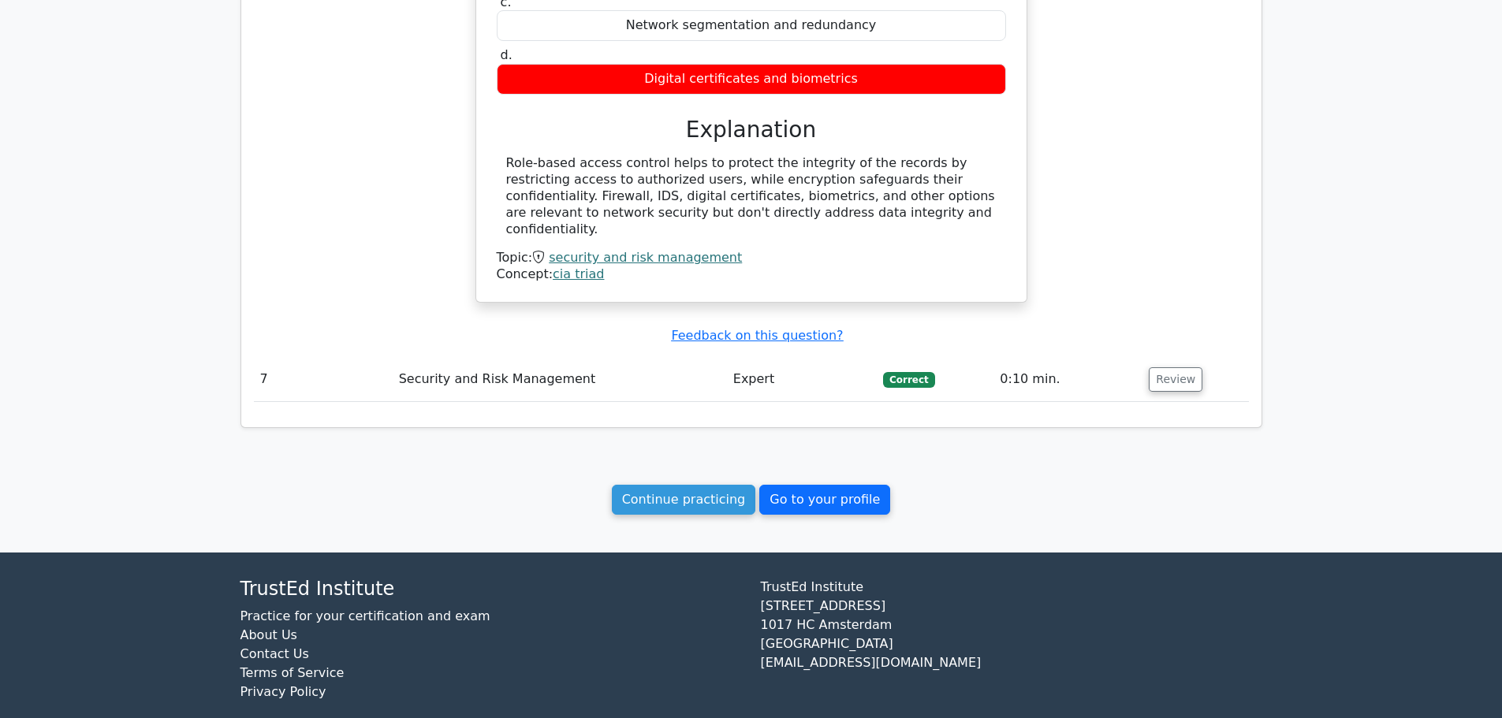
click at [820, 485] on link "Go to your profile" at bounding box center [824, 500] width 131 height 30
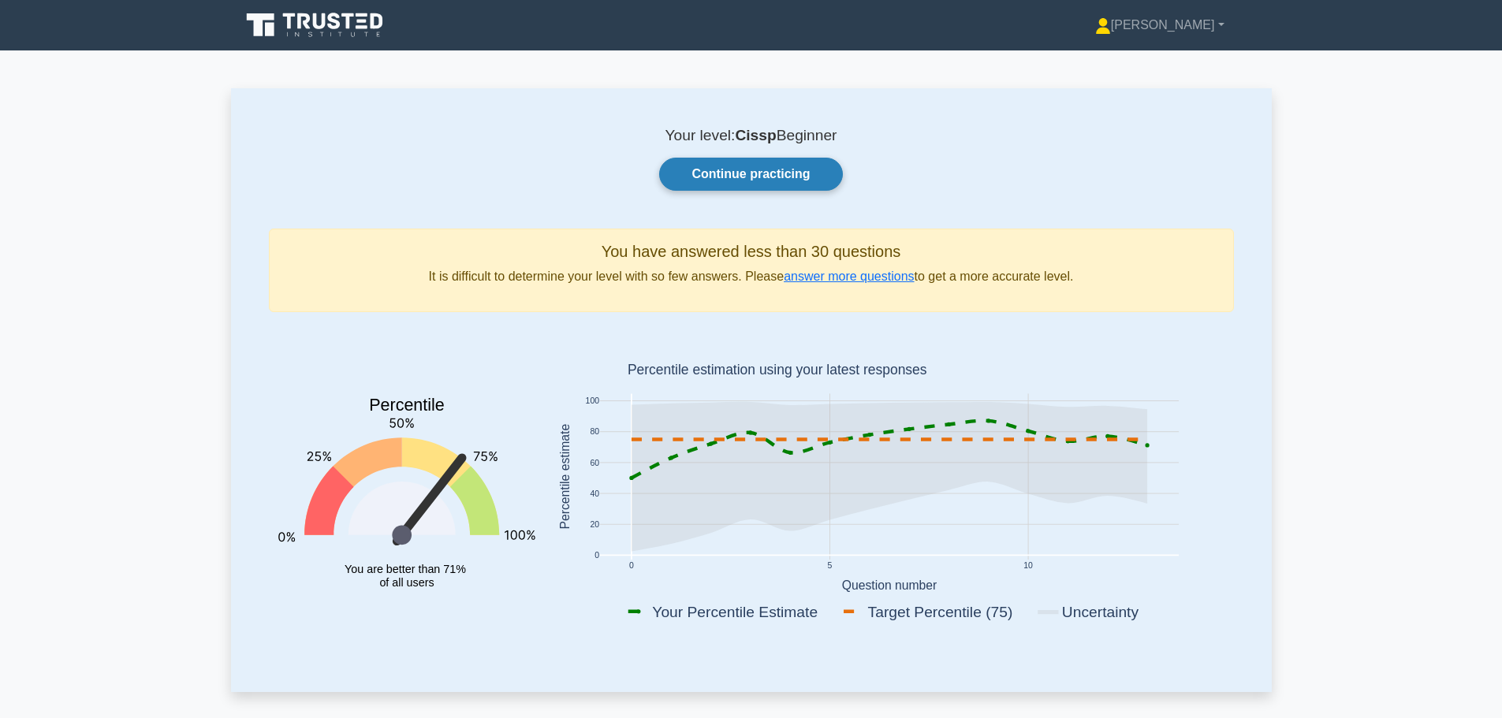
click at [738, 173] on link "Continue practicing" at bounding box center [750, 174] width 183 height 33
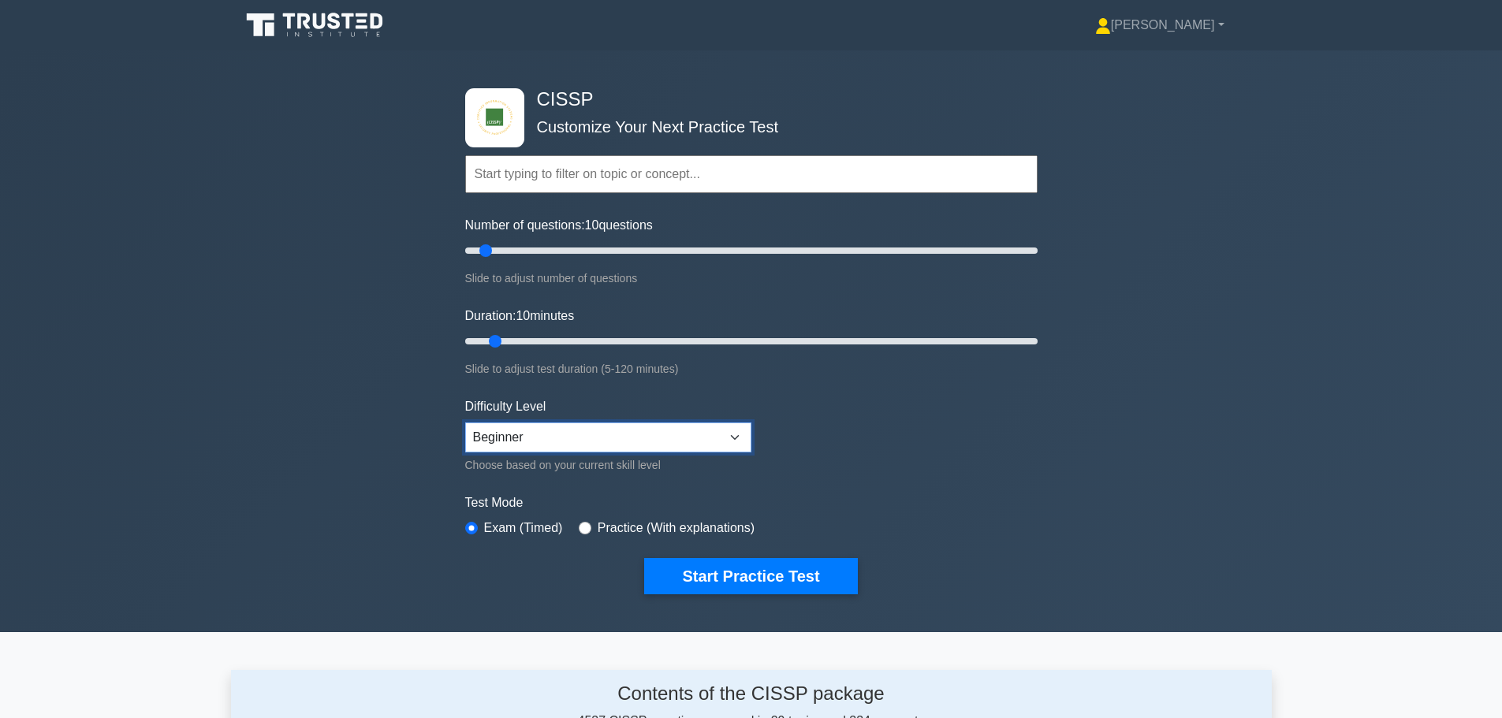
click at [561, 441] on select "Beginner Intermediate Expert" at bounding box center [608, 438] width 286 height 30
select select "expert"
click at [465, 423] on select "Beginner Intermediate Expert" at bounding box center [608, 438] width 286 height 30
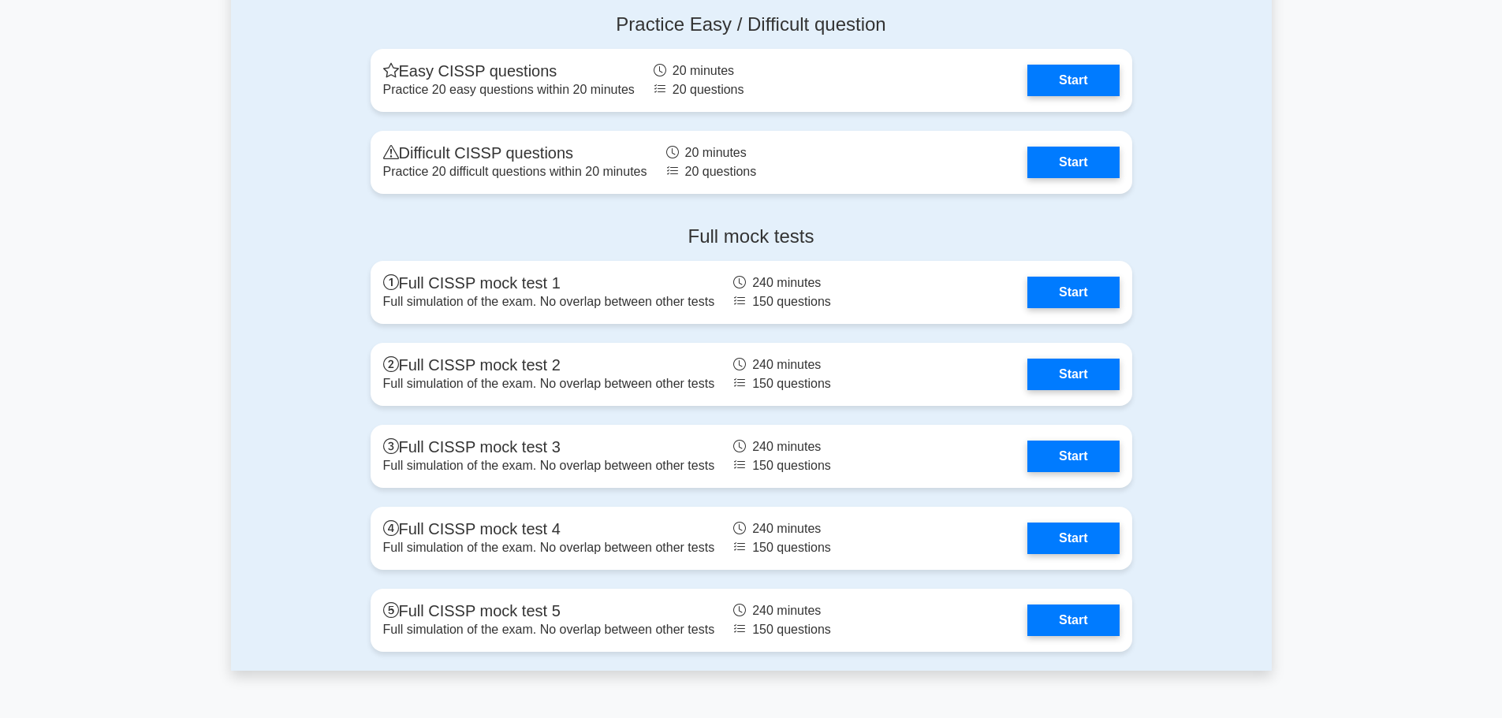
scroll to position [3154, 0]
